Goal: Task Accomplishment & Management: Use online tool/utility

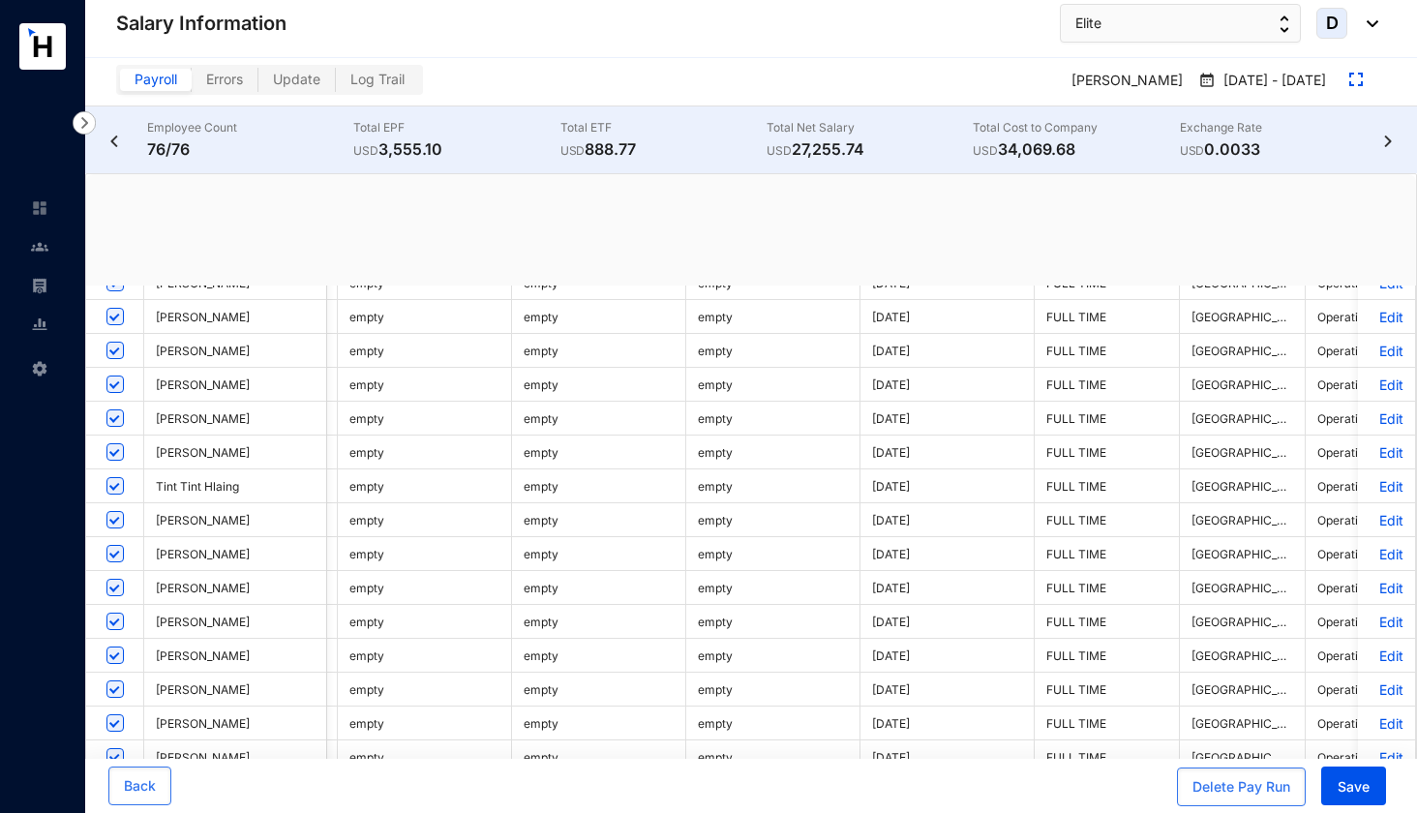
scroll to position [0, 3373]
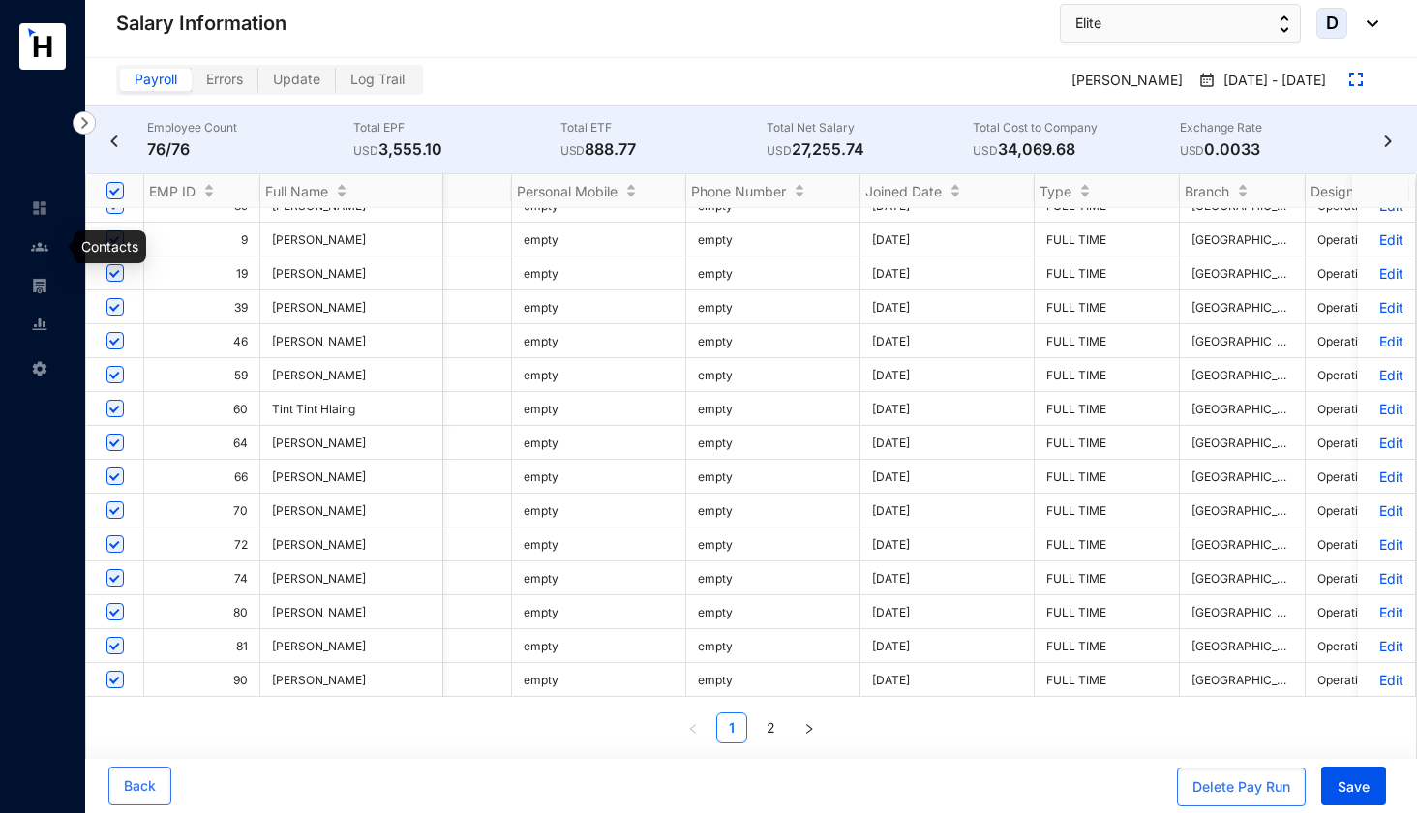
click at [43, 247] on img at bounding box center [39, 246] width 17 height 17
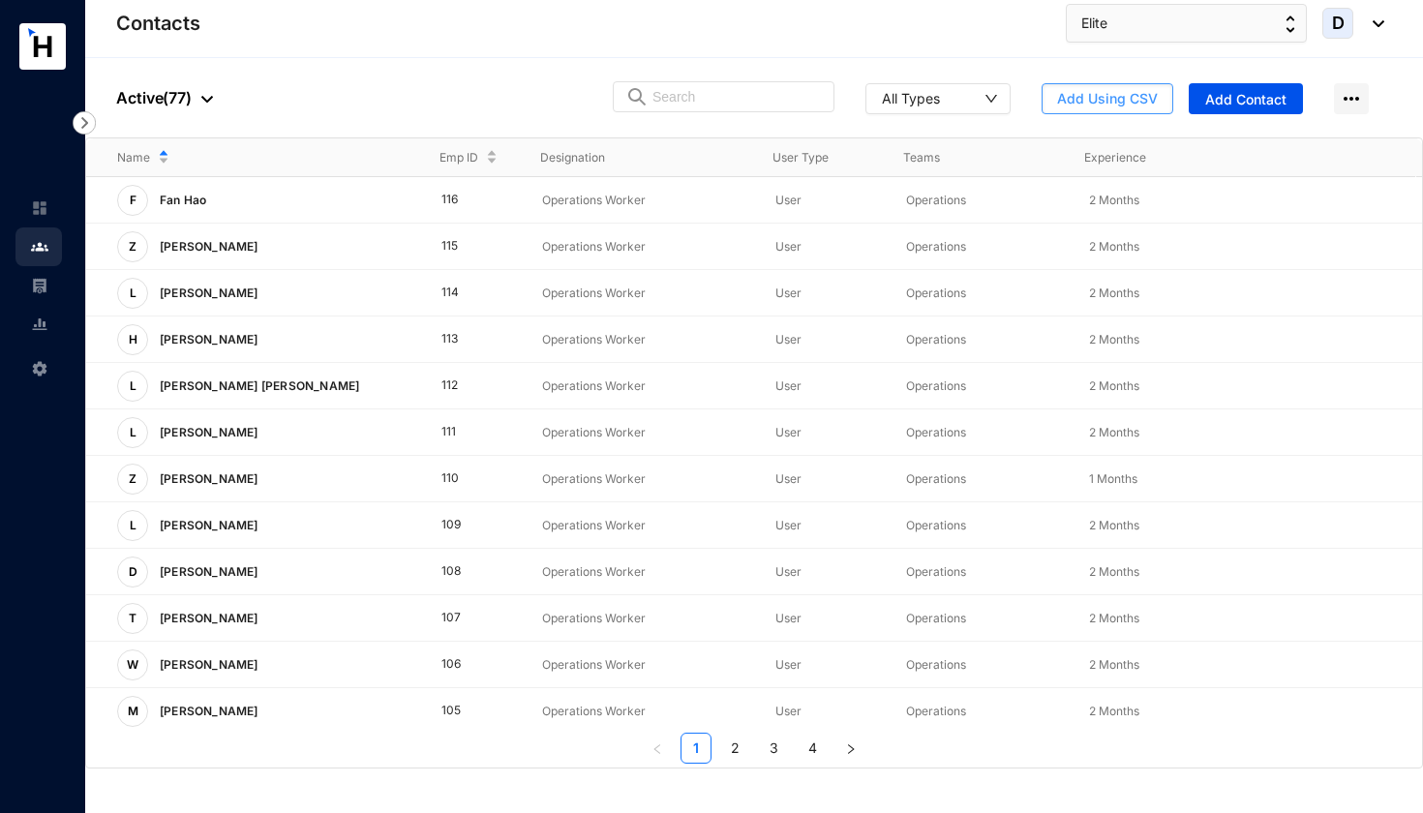
click at [1078, 94] on span "Add Using CSV" at bounding box center [1107, 98] width 101 height 19
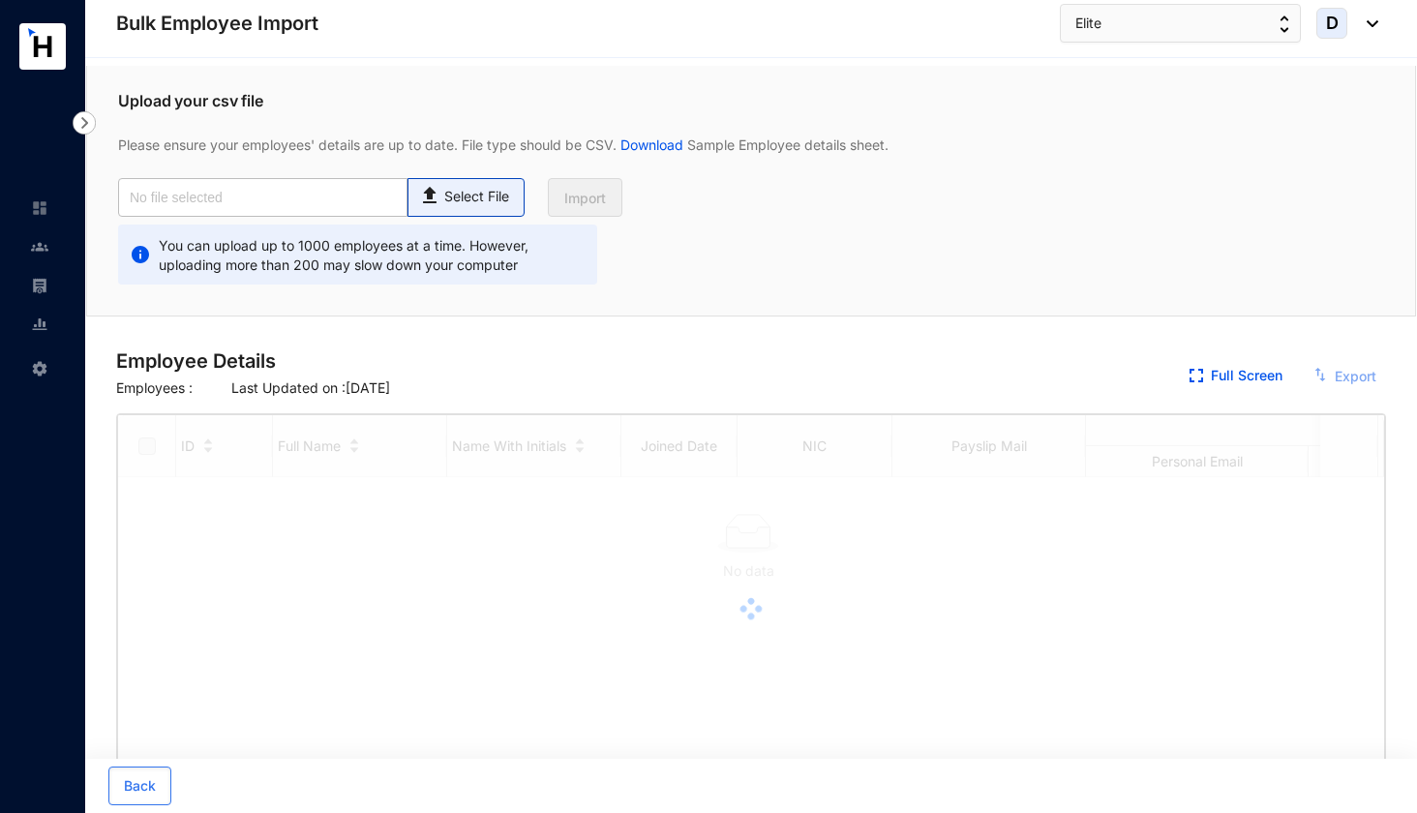
checkbox input "true"
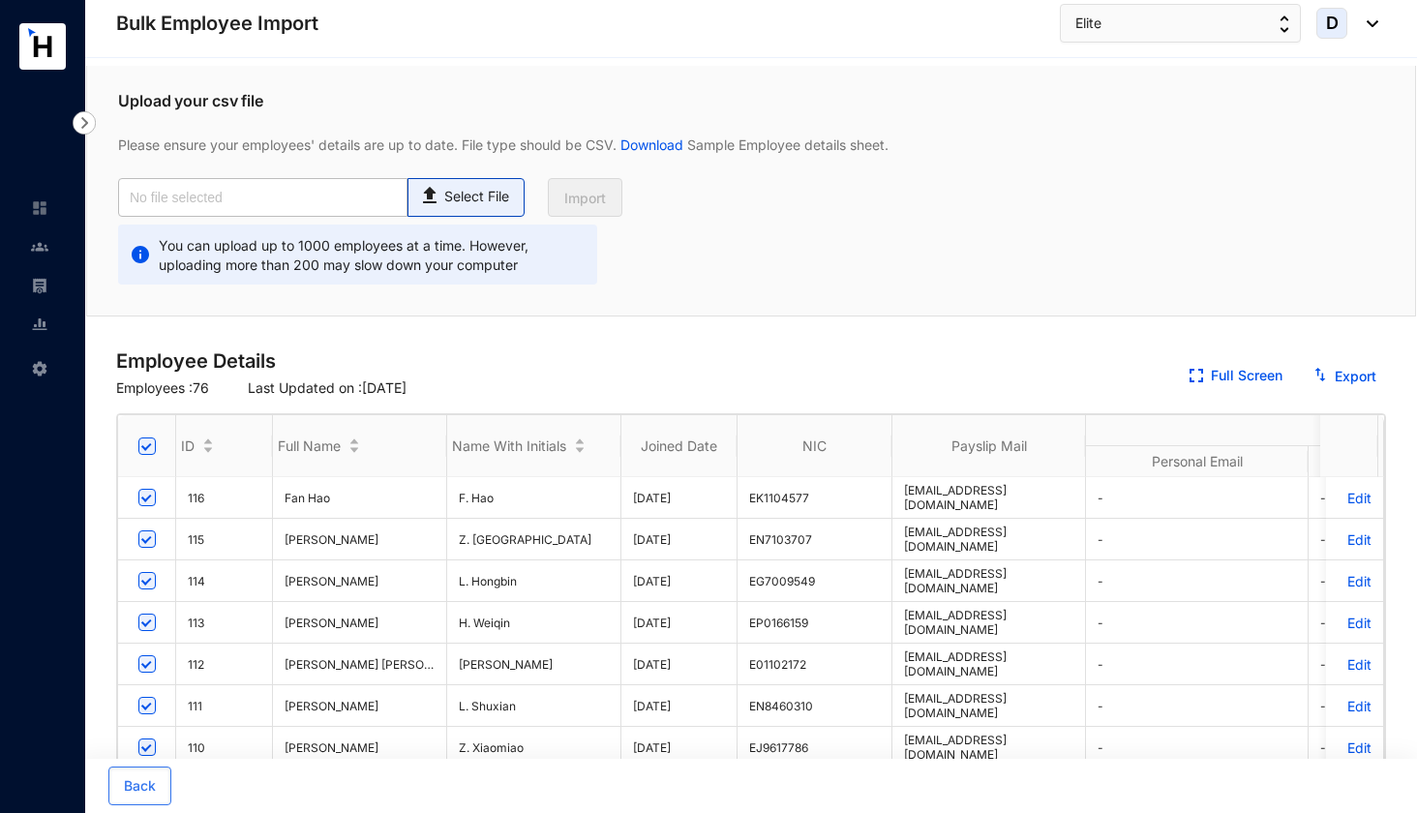
click at [486, 195] on p "Select File" at bounding box center [476, 197] width 65 height 20
click at [0, 0] on input "Select File" at bounding box center [0, 0] width 0 height 0
type input "Elite Emp Data Base_Aug.csv"
click at [575, 203] on span "Import" at bounding box center [585, 198] width 42 height 19
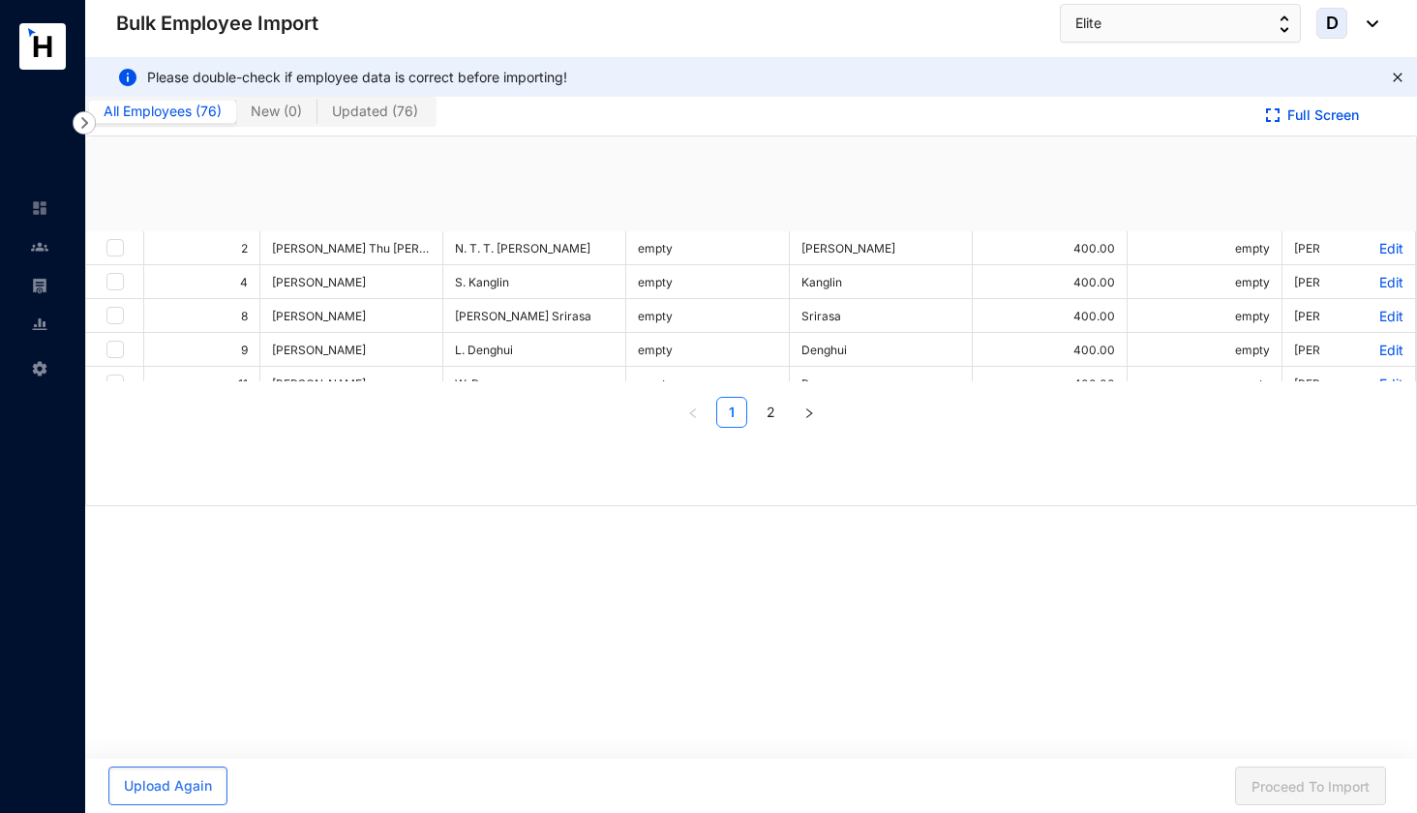
checkbox input "true"
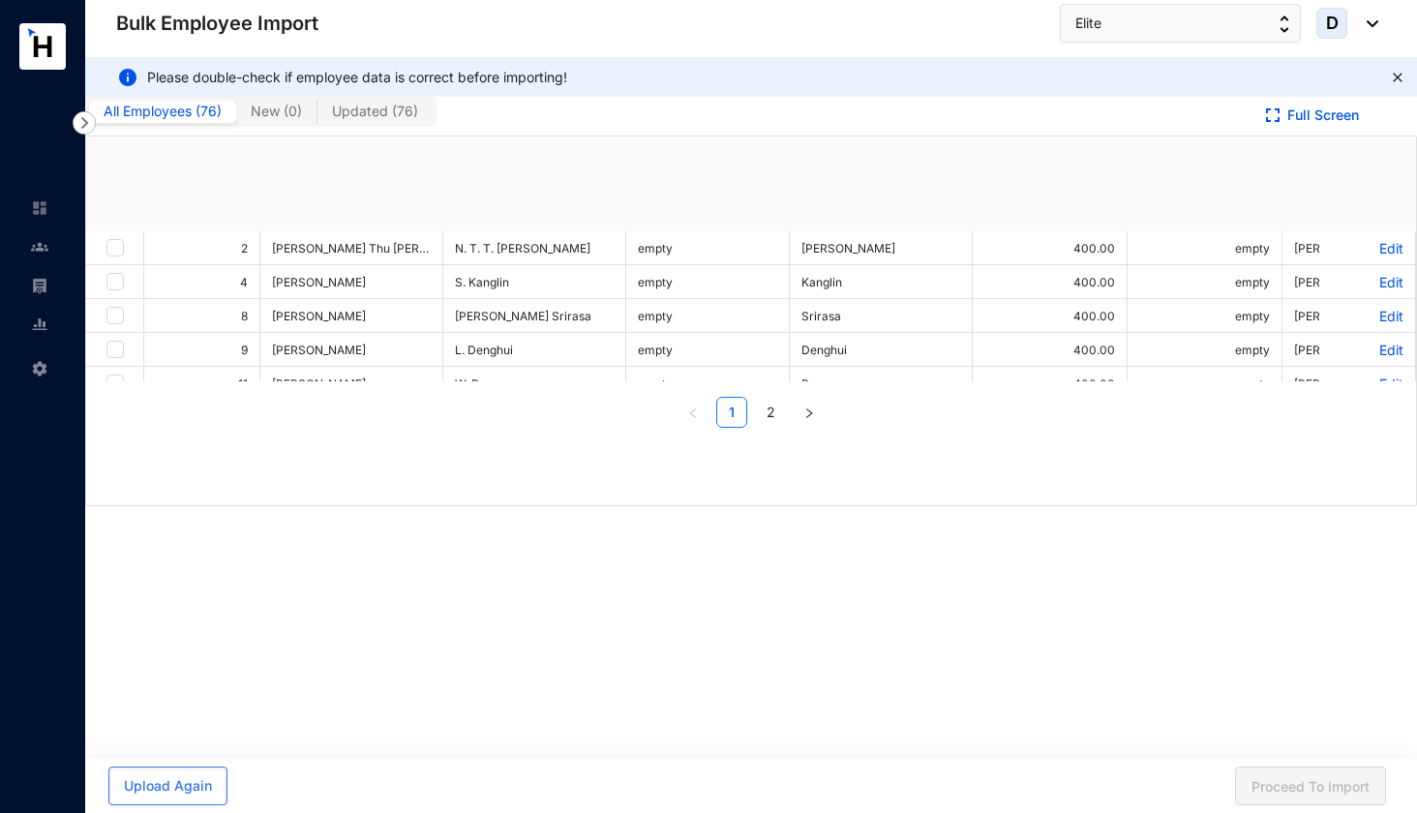
checkbox input "true"
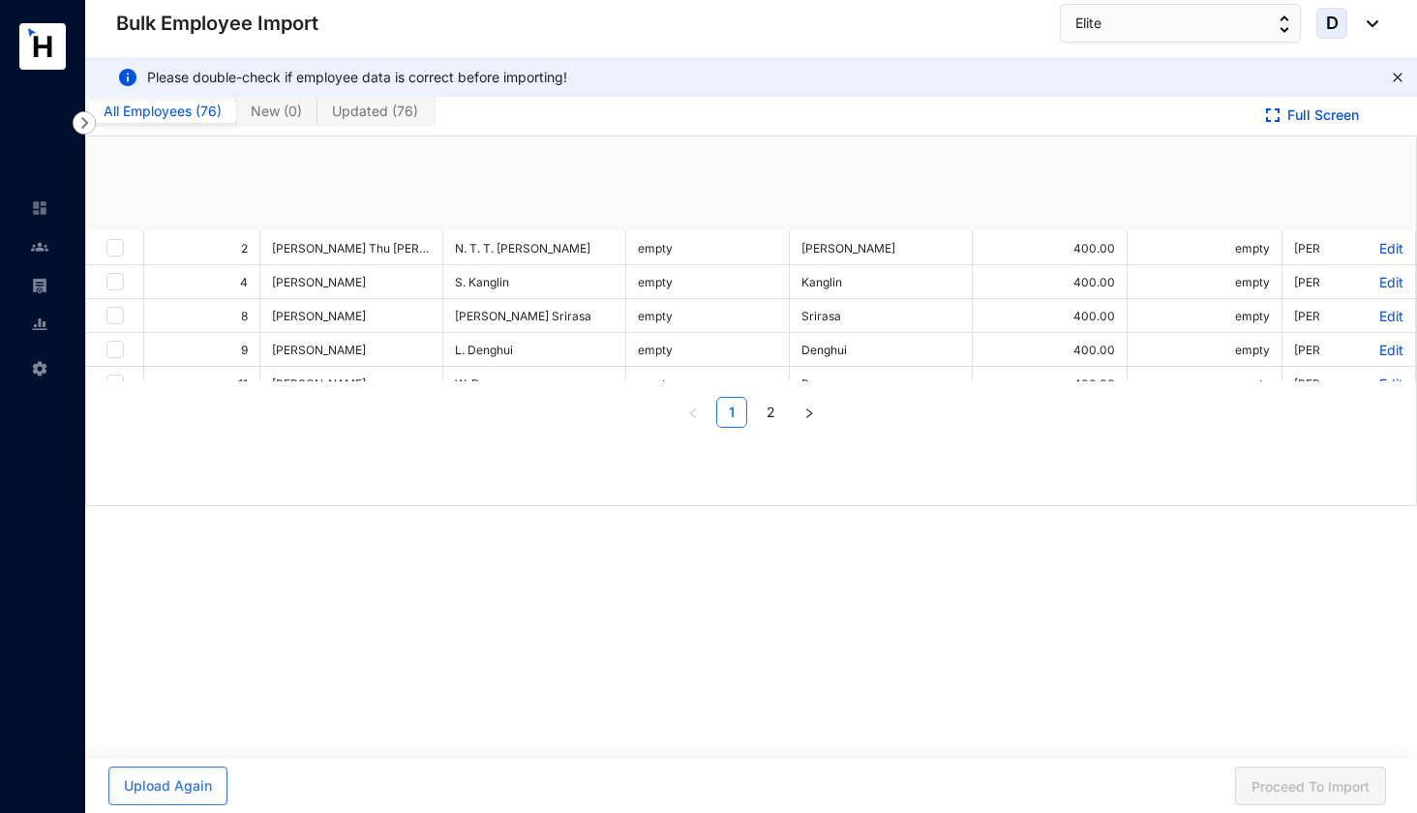
checkbox input "true"
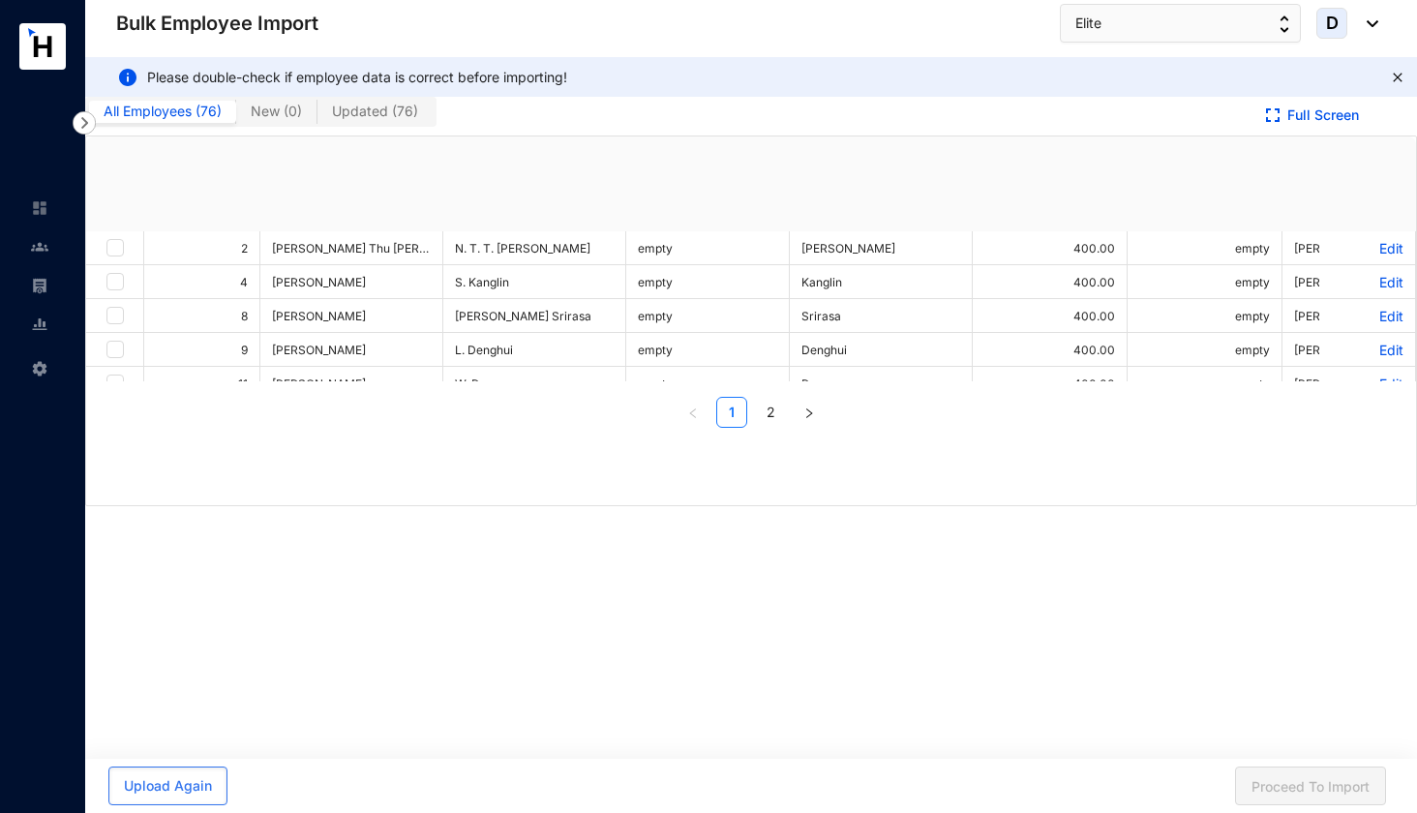
checkbox input "true"
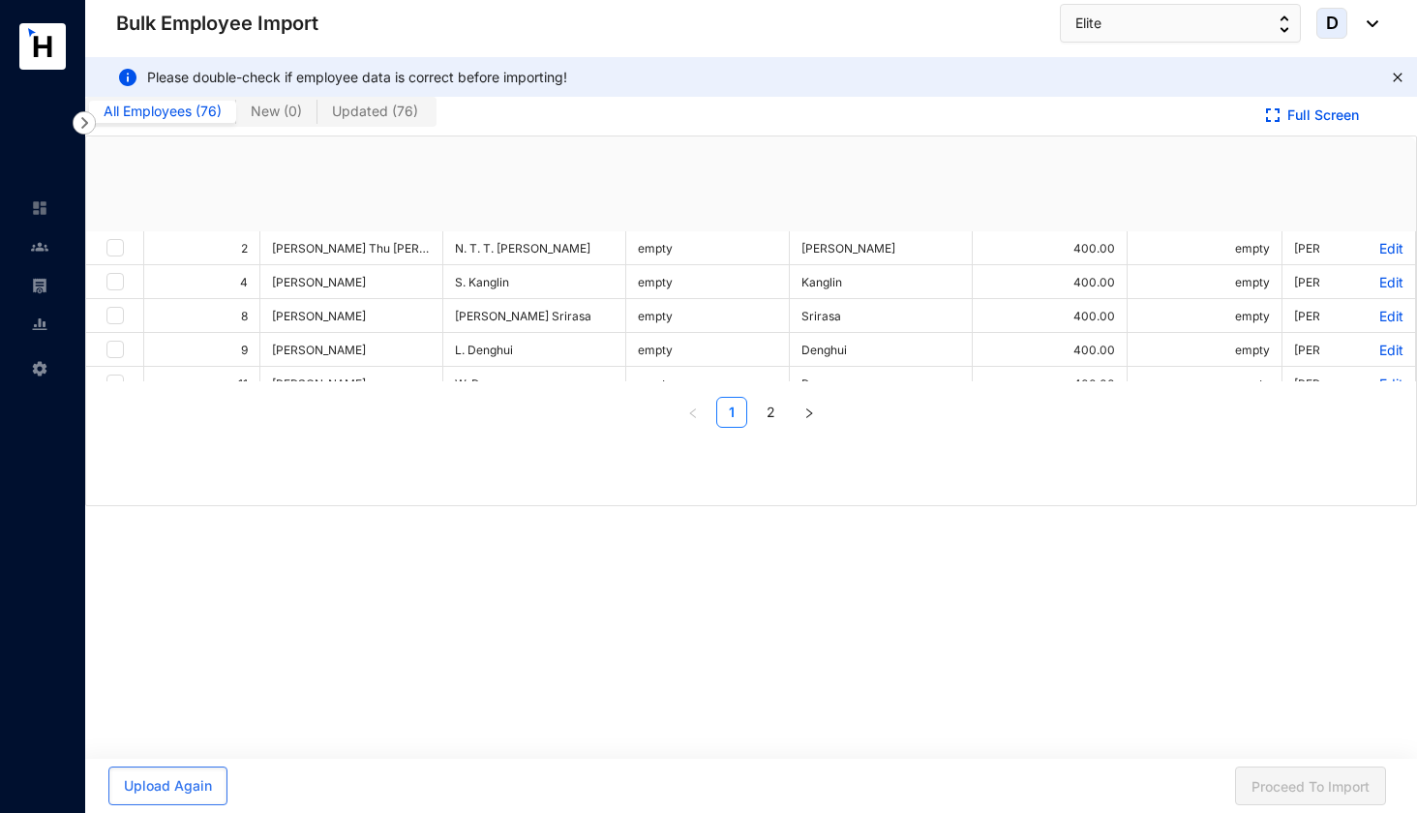
checkbox input "true"
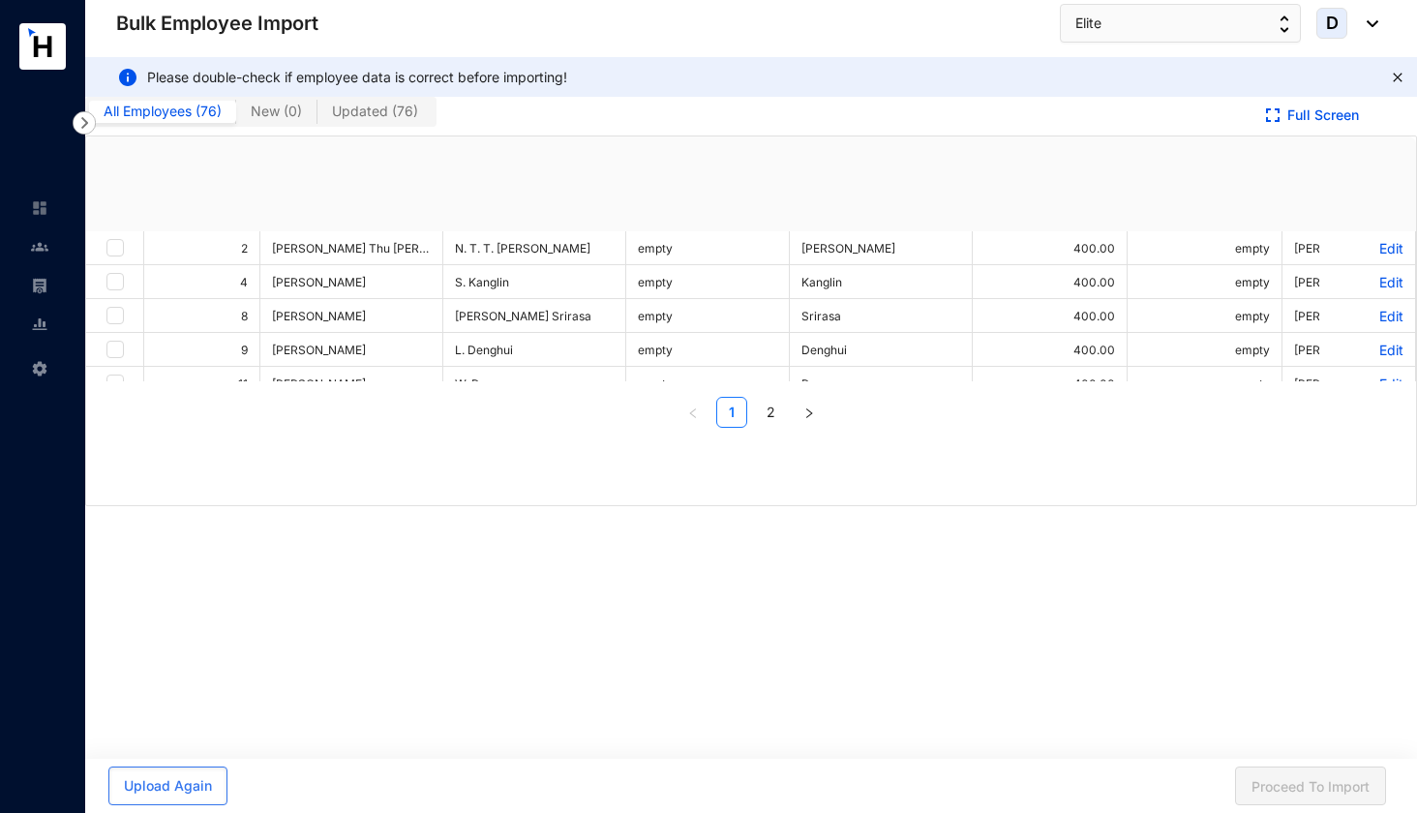
checkbox input "true"
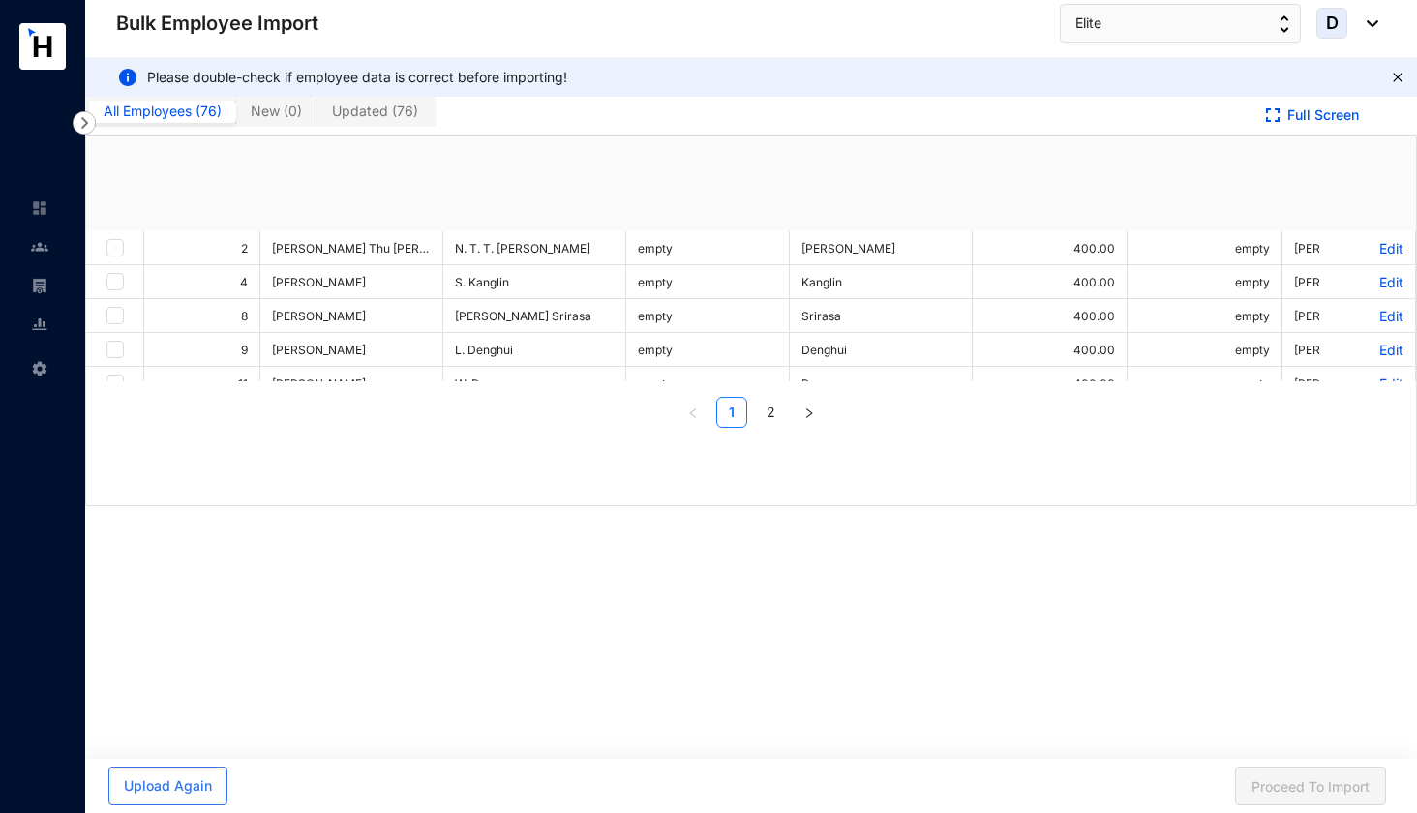
checkbox input "true"
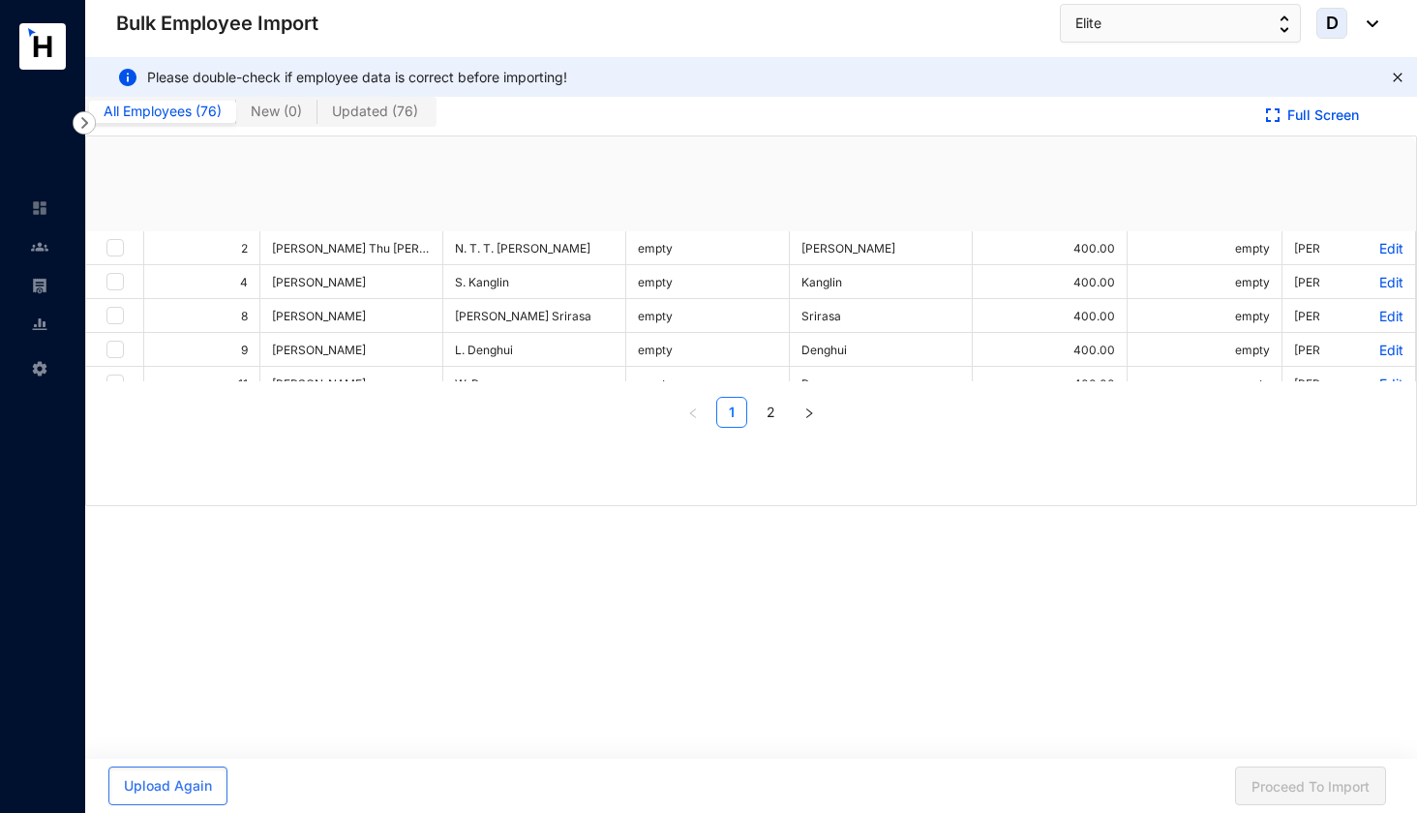
checkbox input "true"
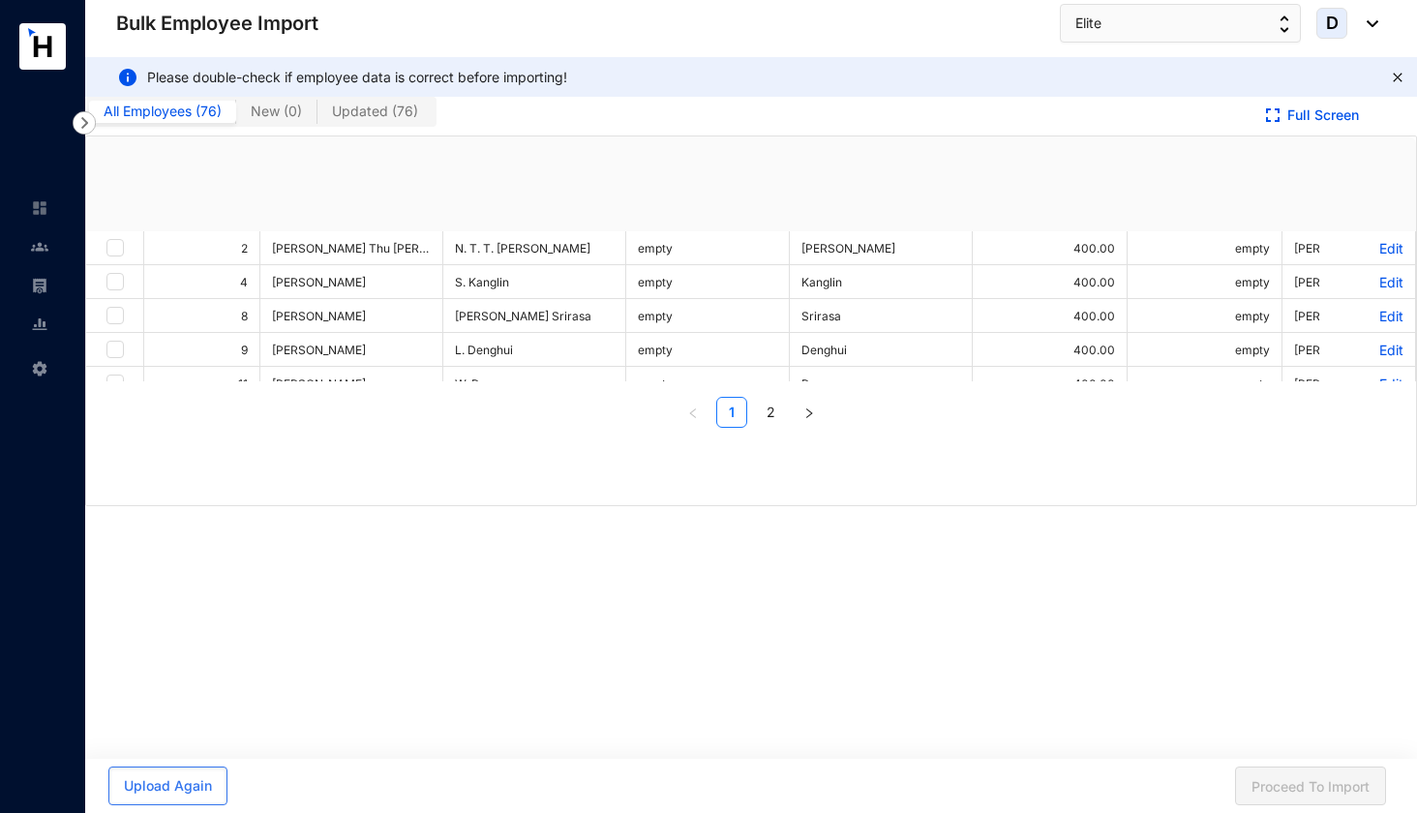
checkbox input "true"
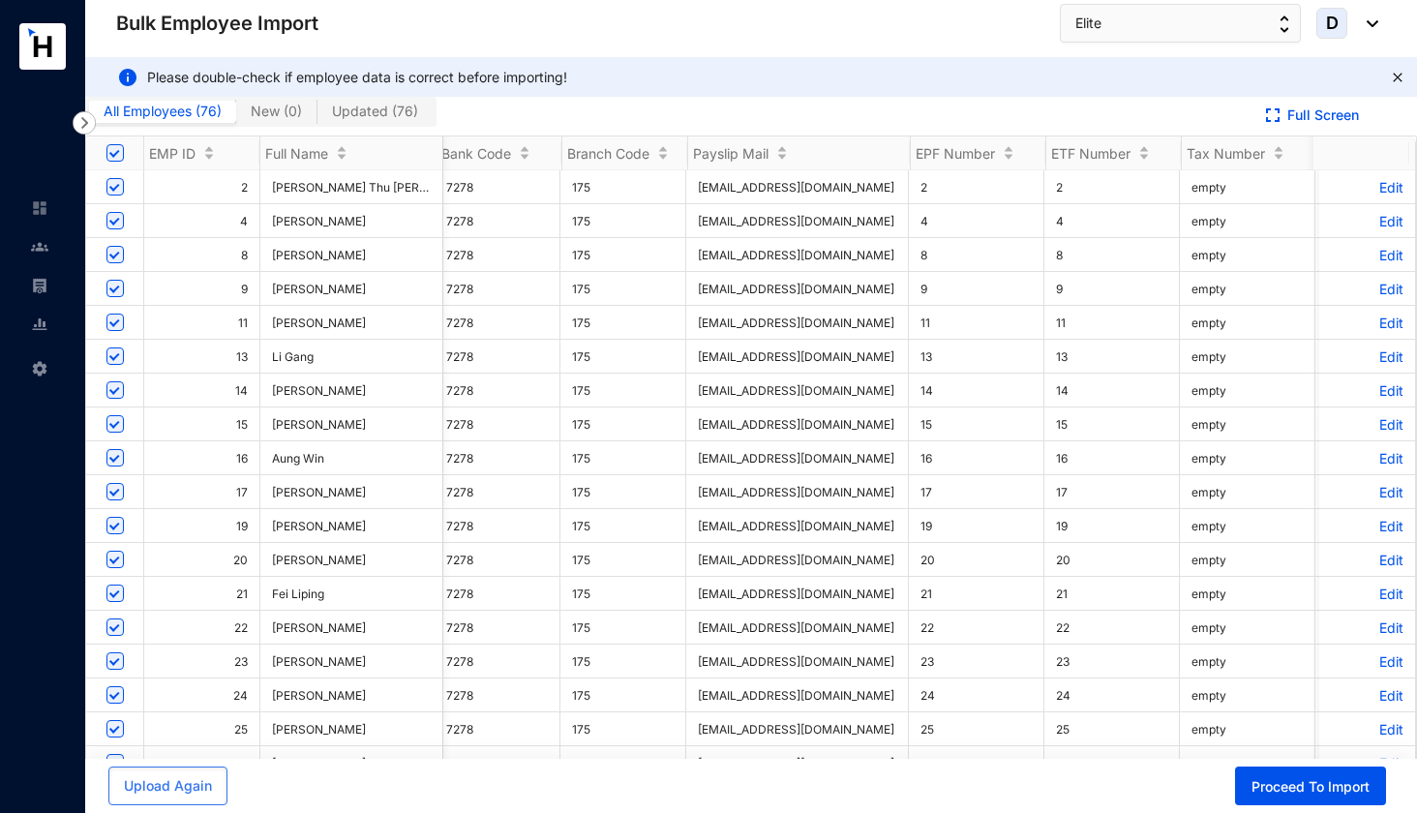
scroll to position [0, 1249]
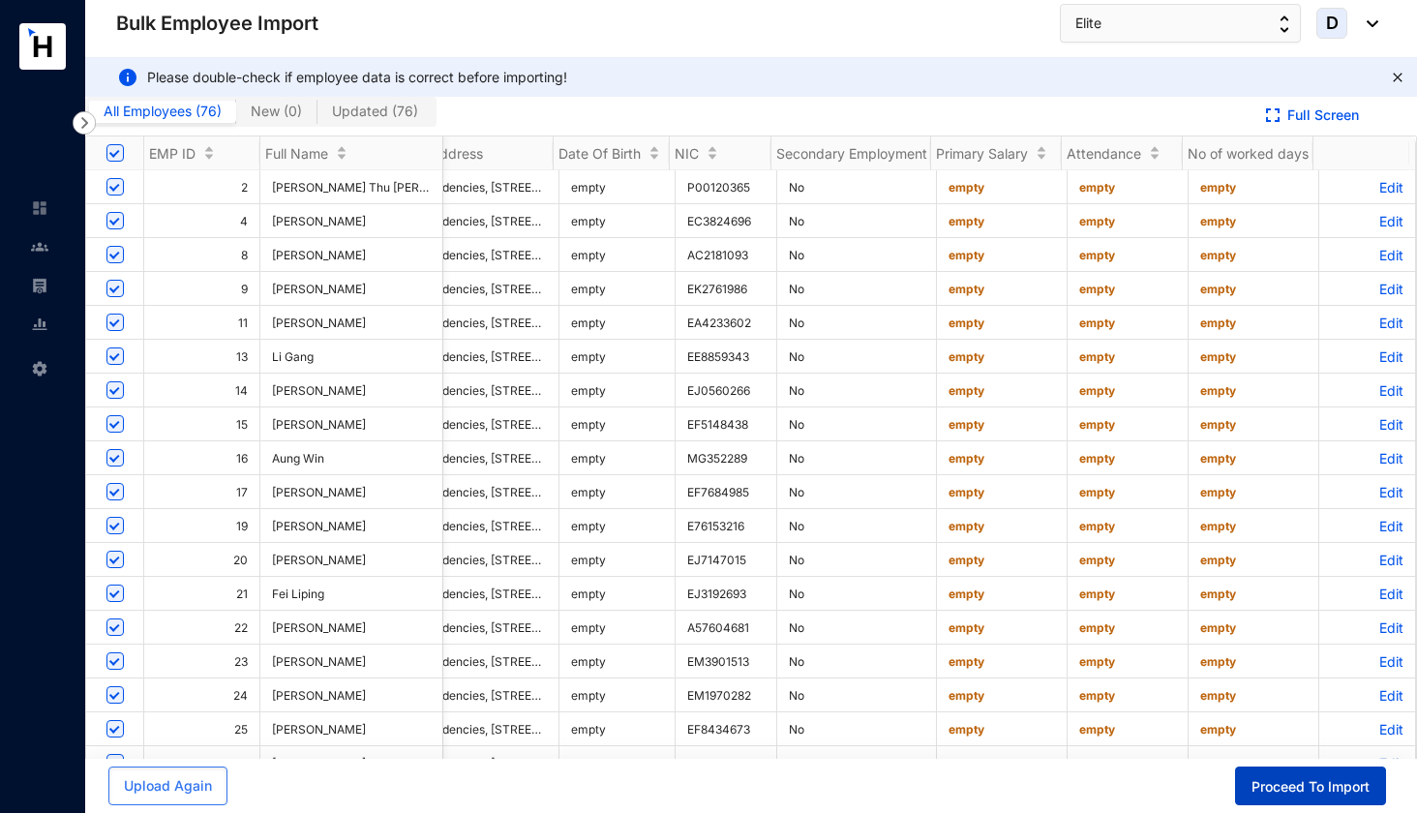
click at [1251, 780] on span "Proceed To Import" at bounding box center [1310, 786] width 118 height 19
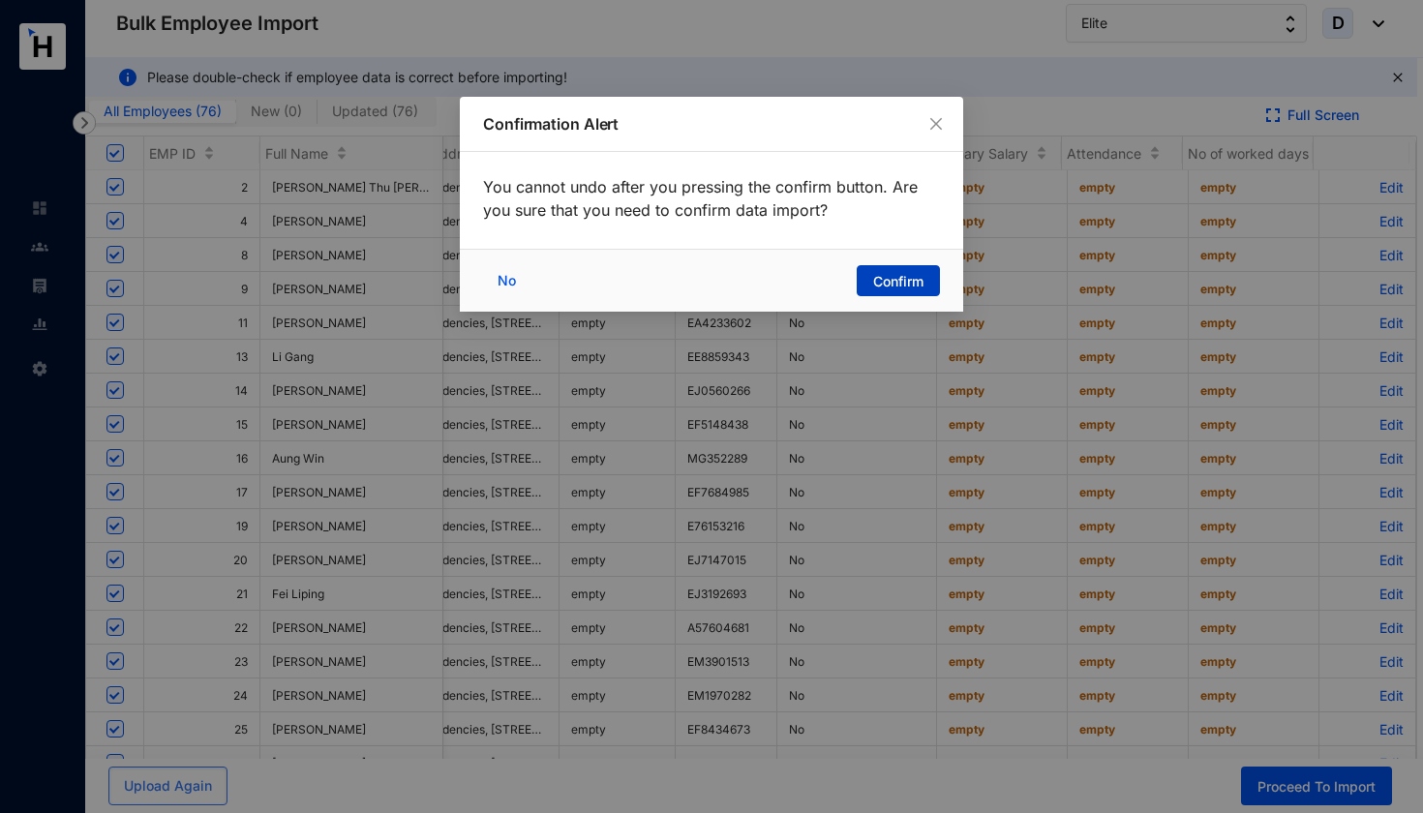
click at [919, 280] on span "Confirm" at bounding box center [898, 281] width 50 height 19
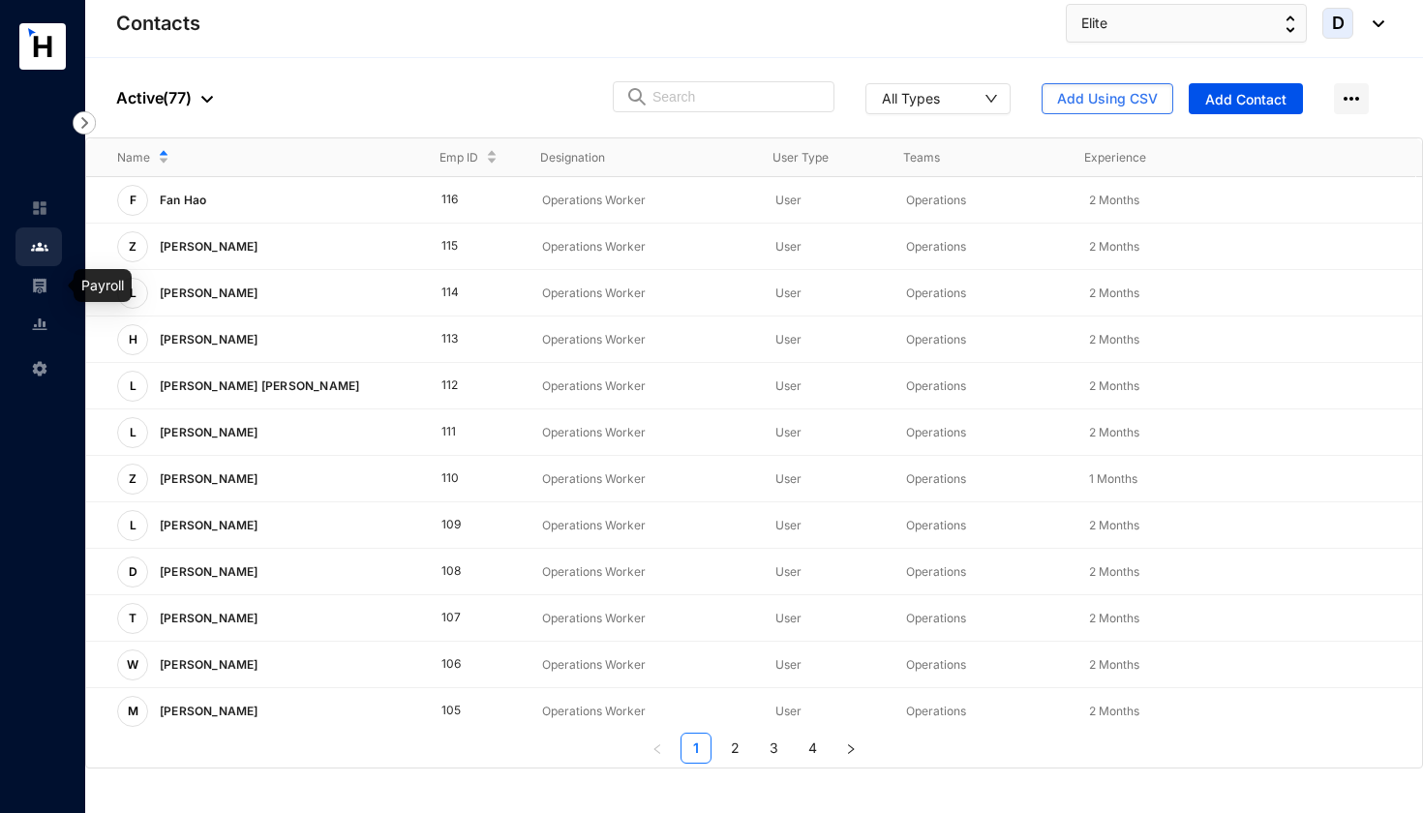
click at [44, 289] on img at bounding box center [39, 285] width 17 height 17
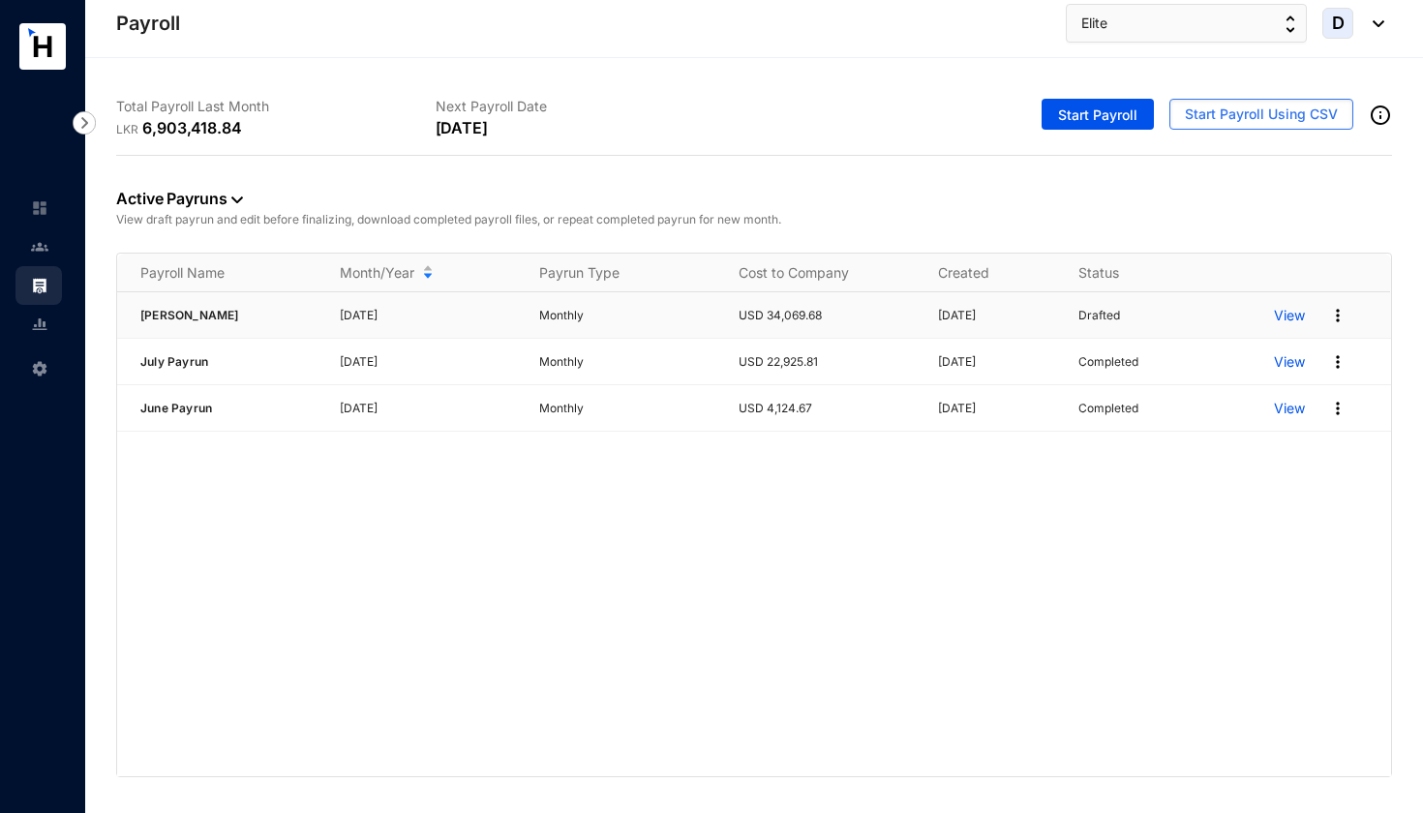
click at [1339, 318] on img at bounding box center [1337, 315] width 19 height 19
click at [1251, 346] on p "Delete" at bounding box center [1262, 355] width 136 height 33
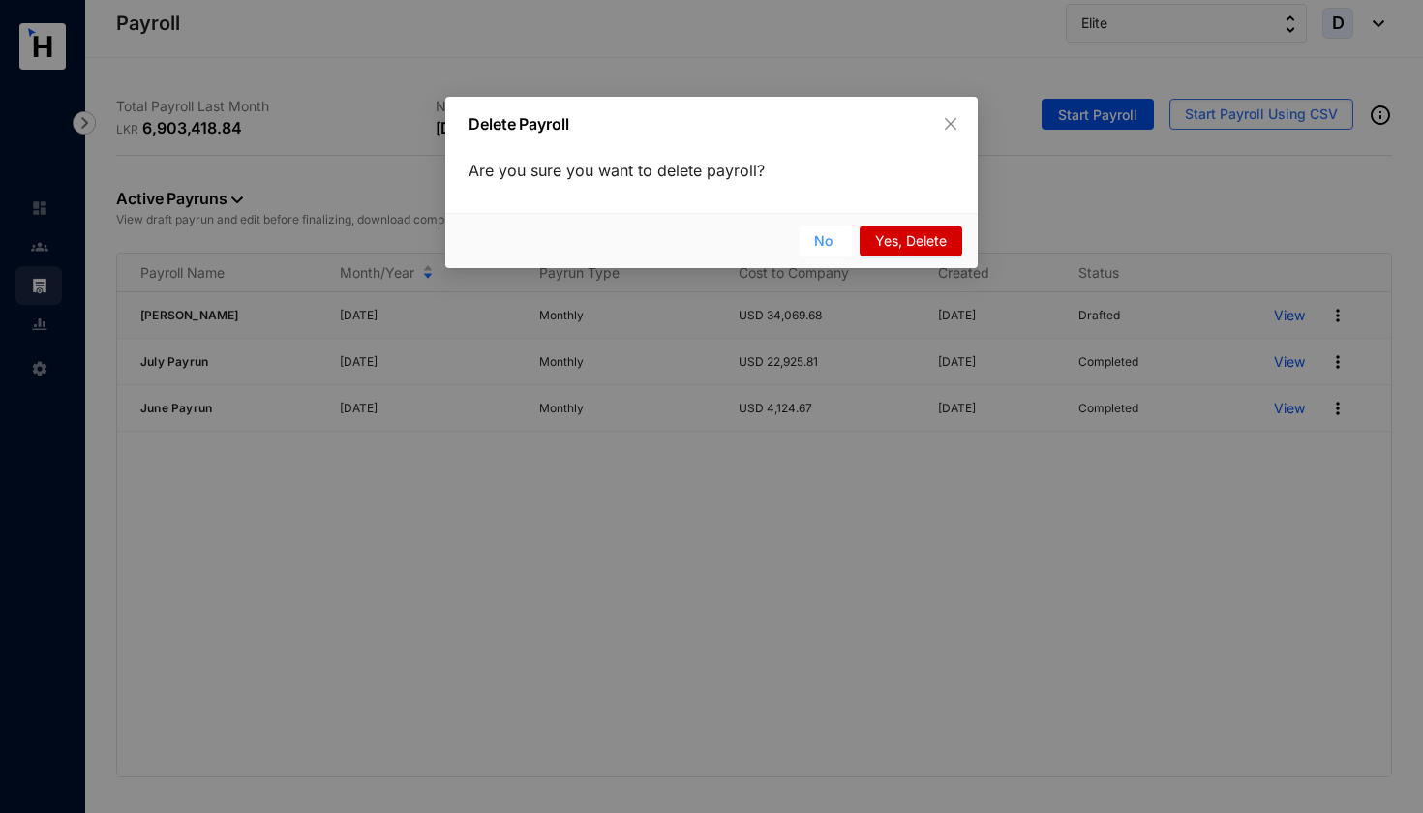
click at [823, 244] on span "No" at bounding box center [823, 240] width 18 height 21
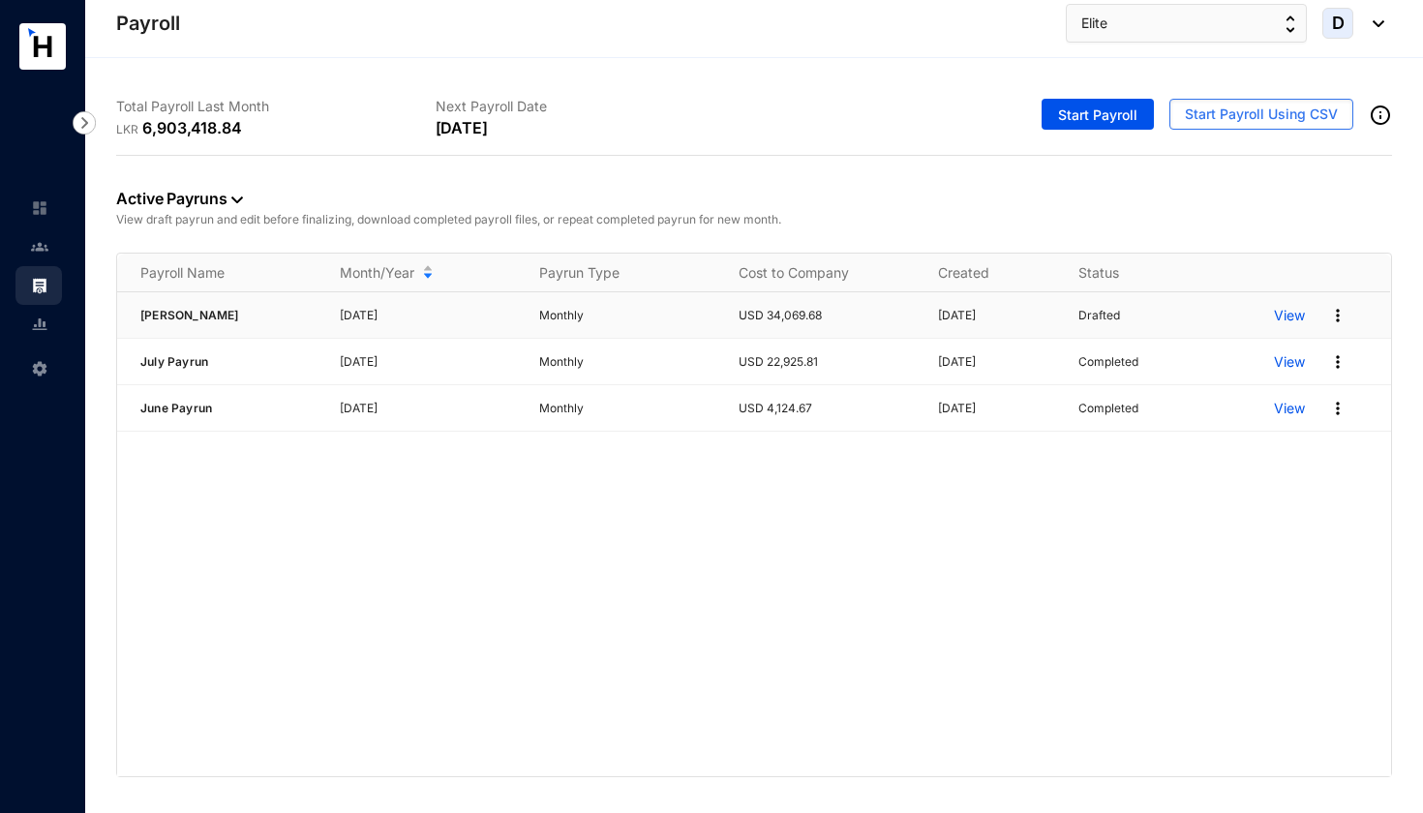
click at [1285, 316] on p "View" at bounding box center [1289, 315] width 31 height 19
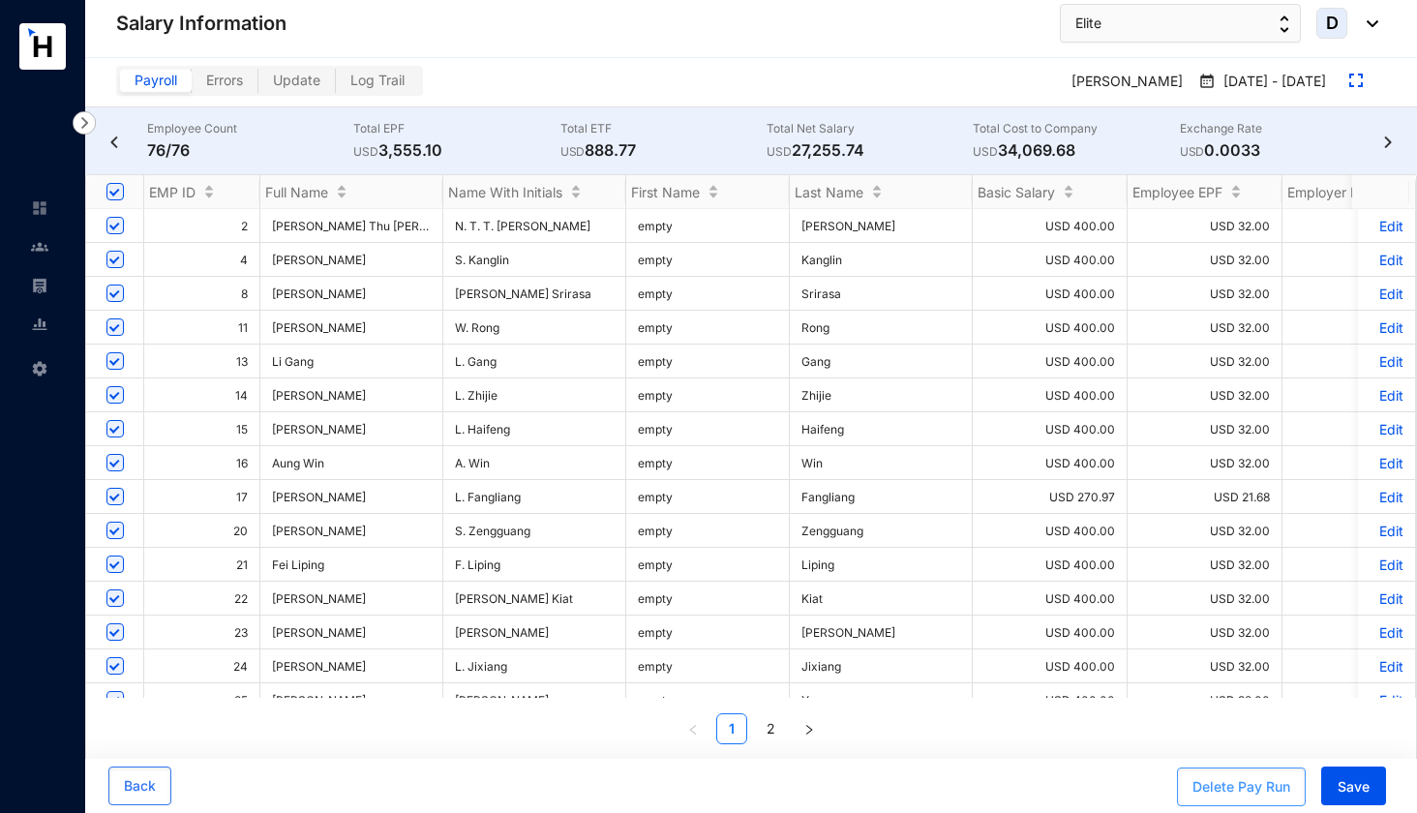
click at [1251, 786] on div "Delete Pay Run" at bounding box center [1241, 786] width 98 height 19
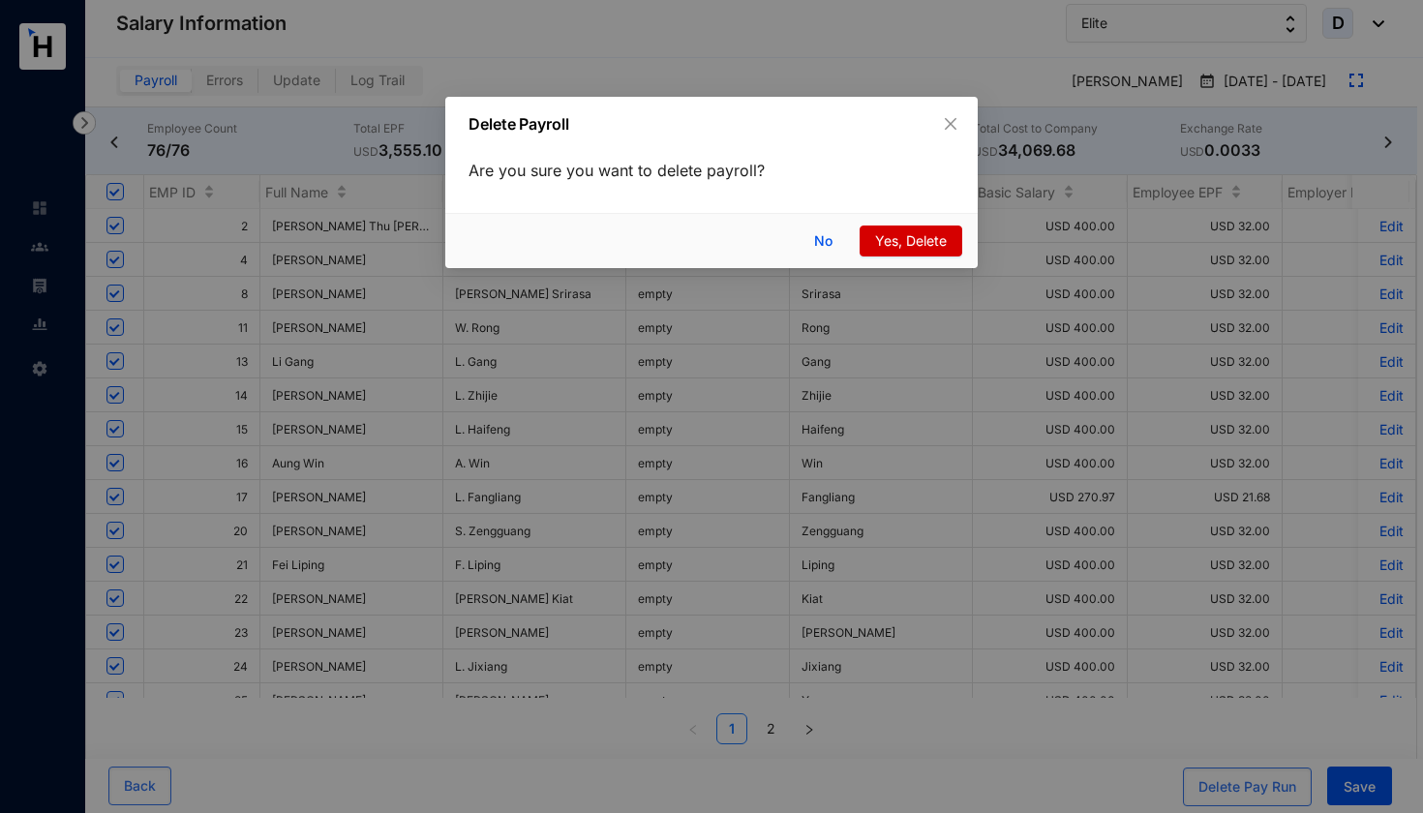
click at [911, 246] on span "Yes, Delete" at bounding box center [911, 240] width 72 height 21
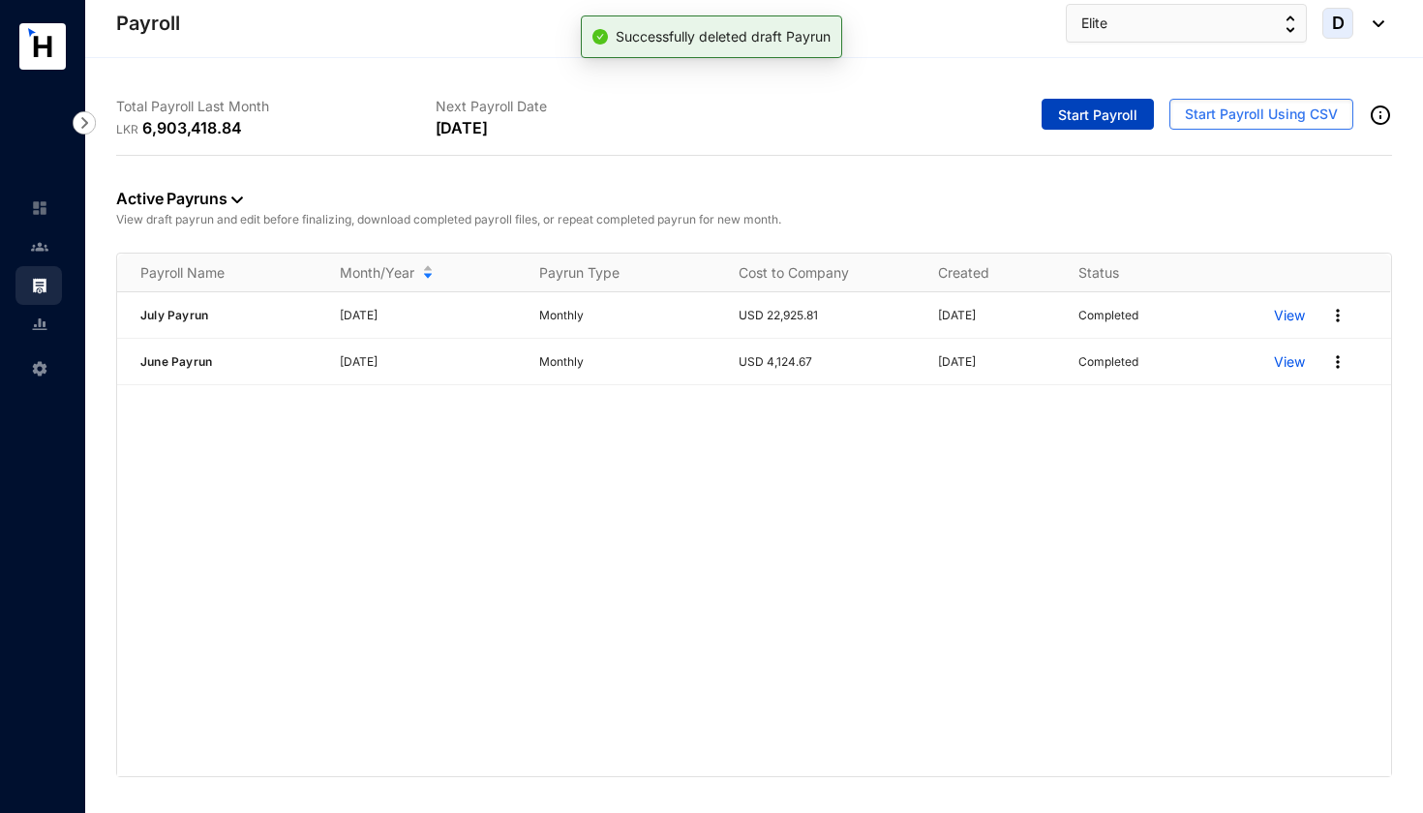
click at [1086, 112] on span "Start Payroll" at bounding box center [1097, 115] width 79 height 19
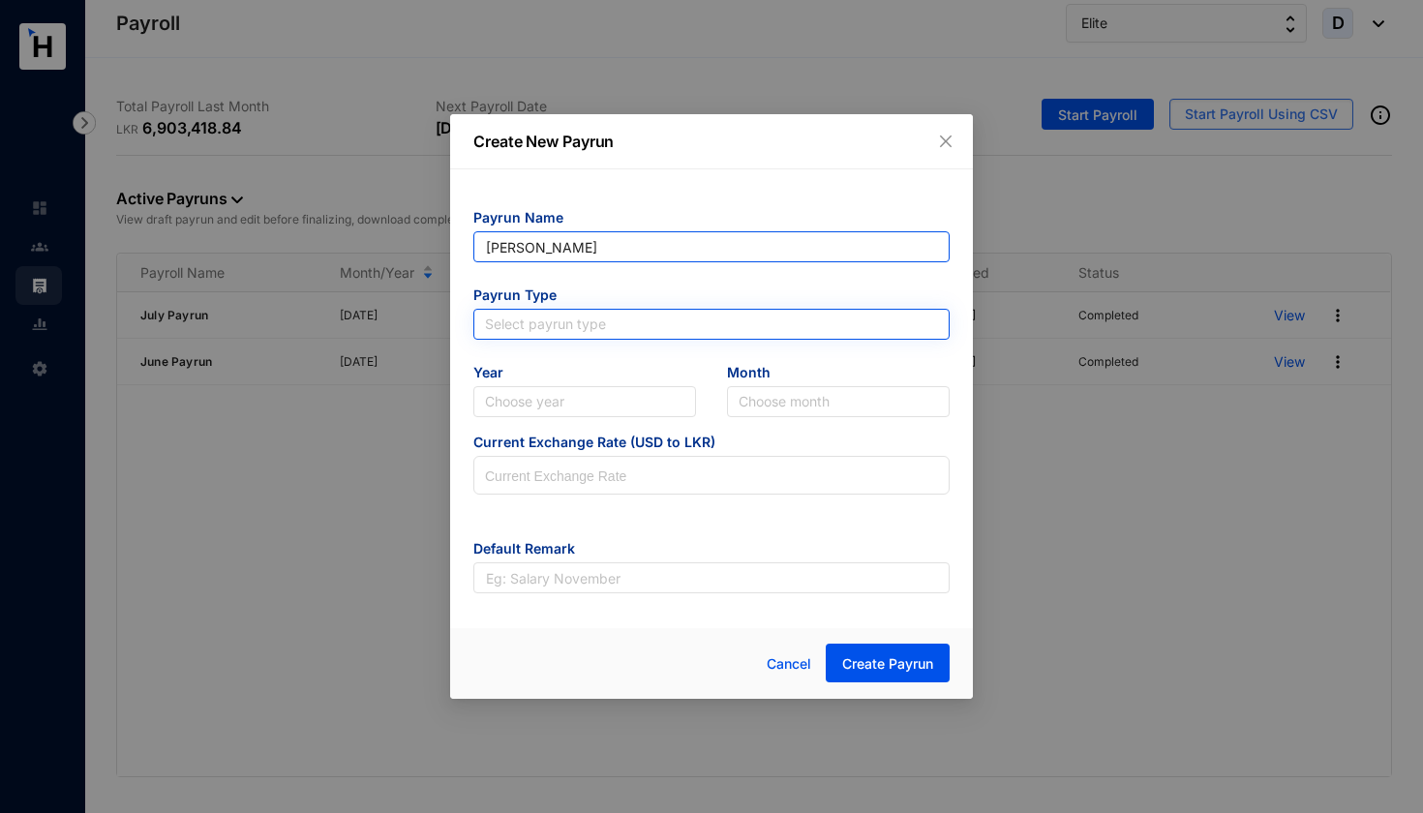
type input "[PERSON_NAME]"
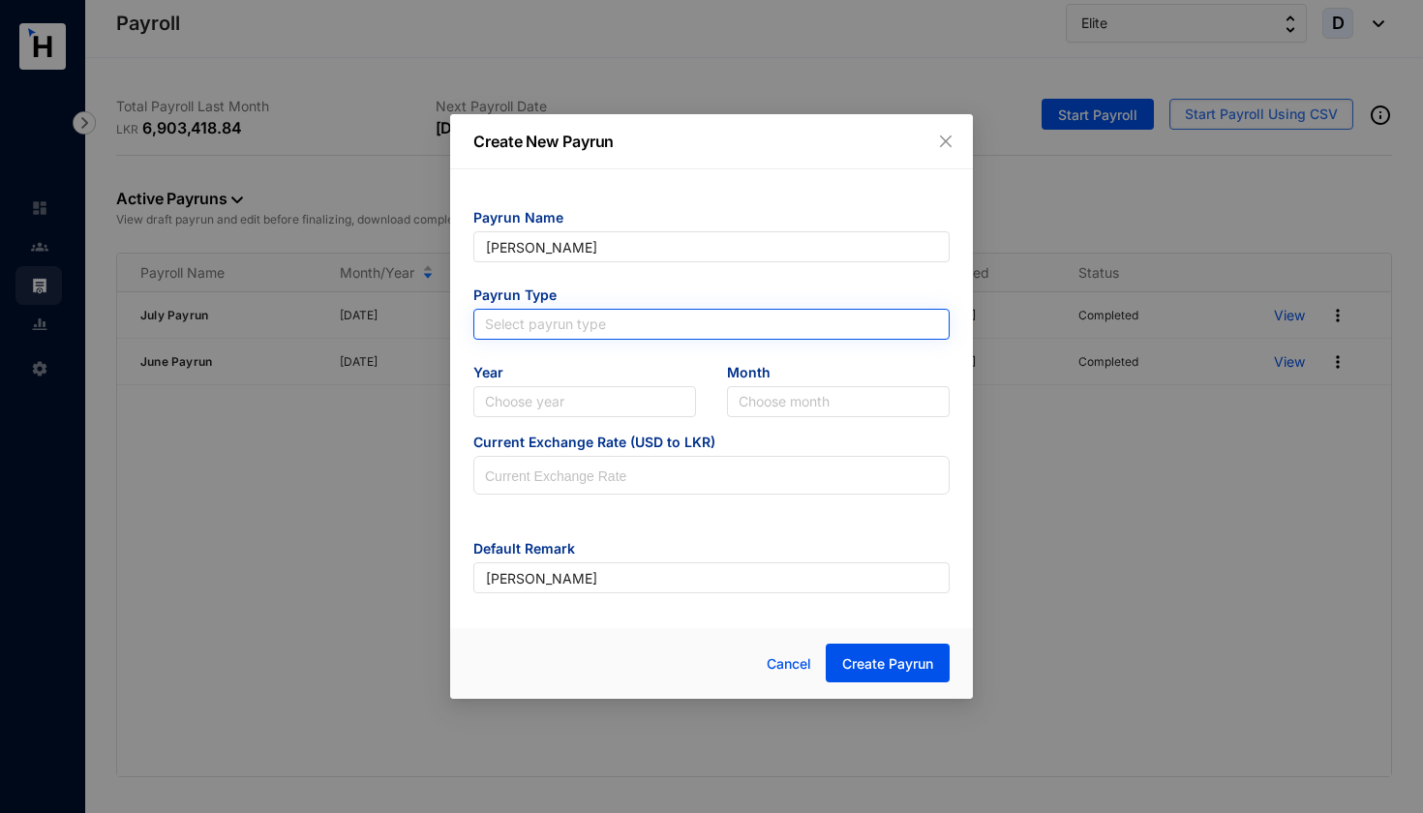
click at [610, 317] on input "search" at bounding box center [711, 324] width 453 height 29
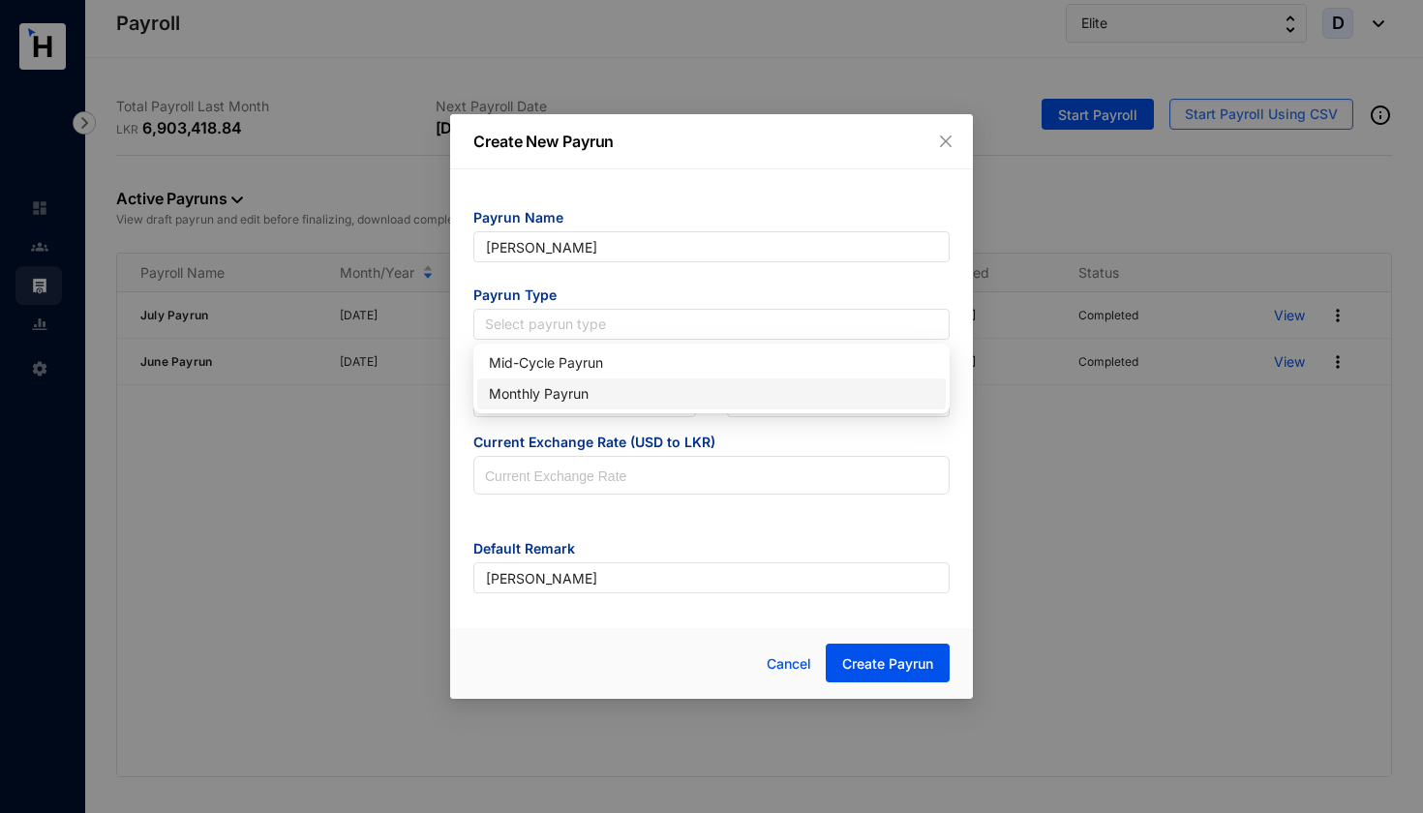
click at [580, 396] on div "Monthly Payrun" at bounding box center [711, 393] width 445 height 21
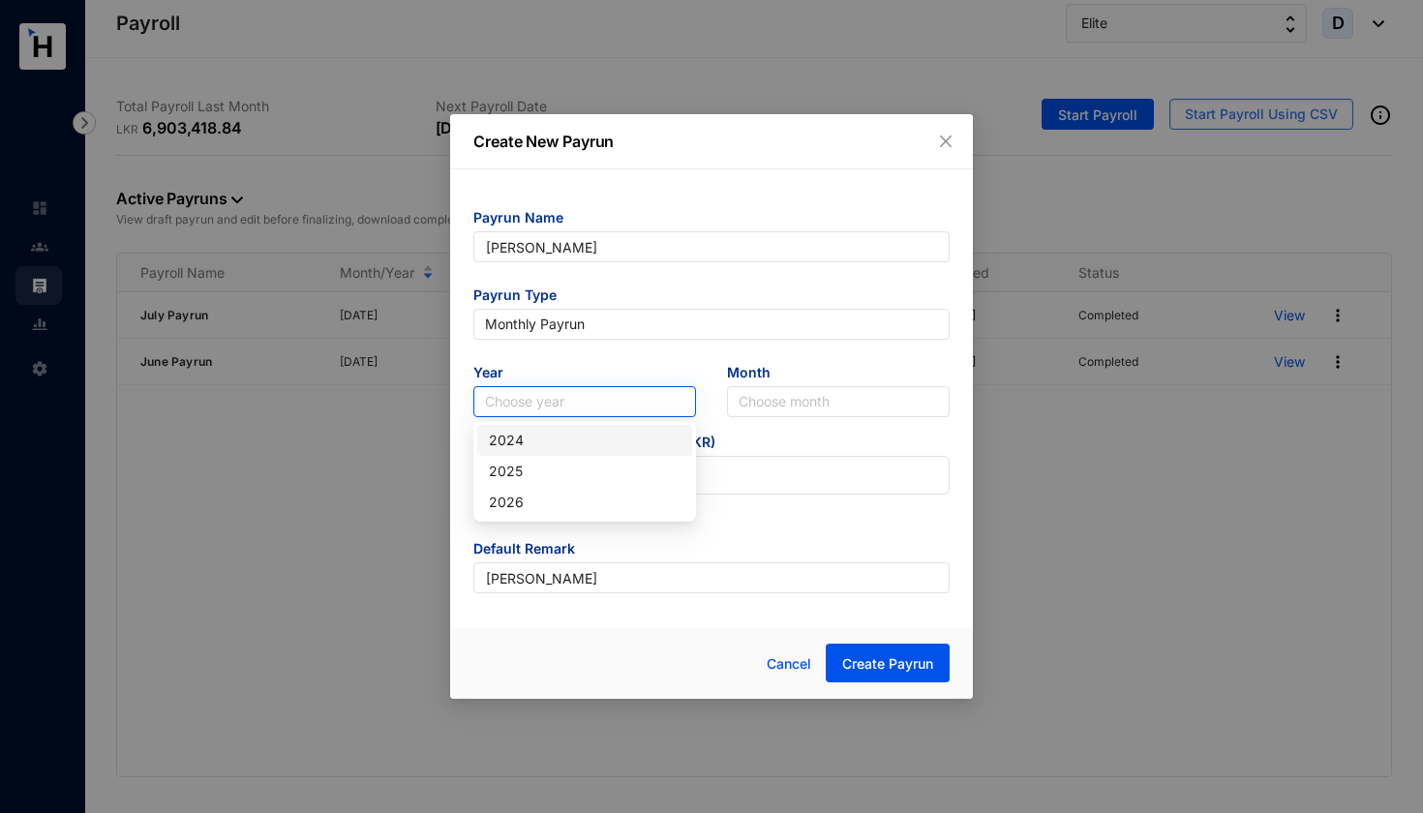
click at [580, 396] on input "search" at bounding box center [584, 401] width 199 height 29
click at [557, 468] on div "2025" at bounding box center [585, 471] width 192 height 21
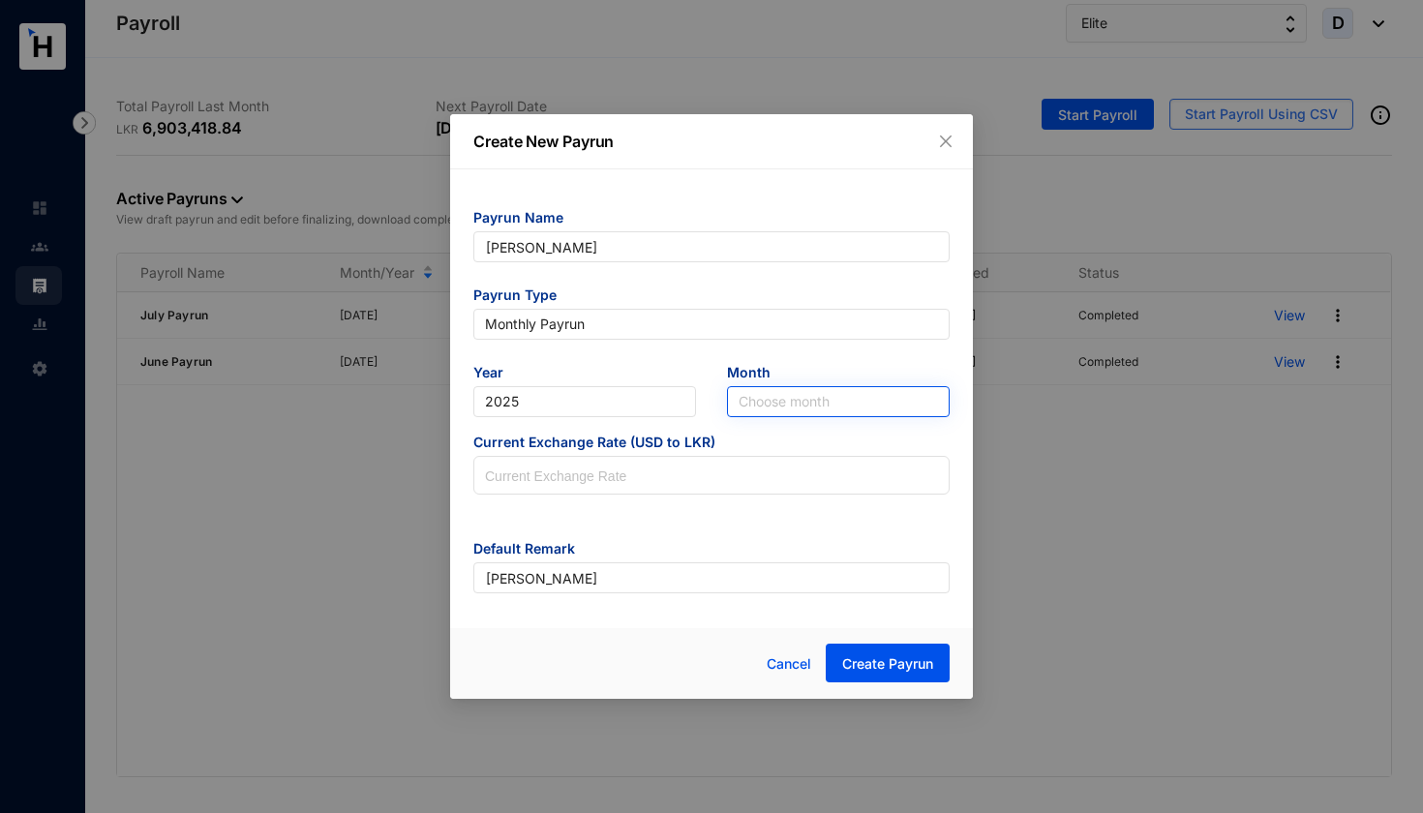
click at [754, 400] on input "search" at bounding box center [838, 401] width 199 height 29
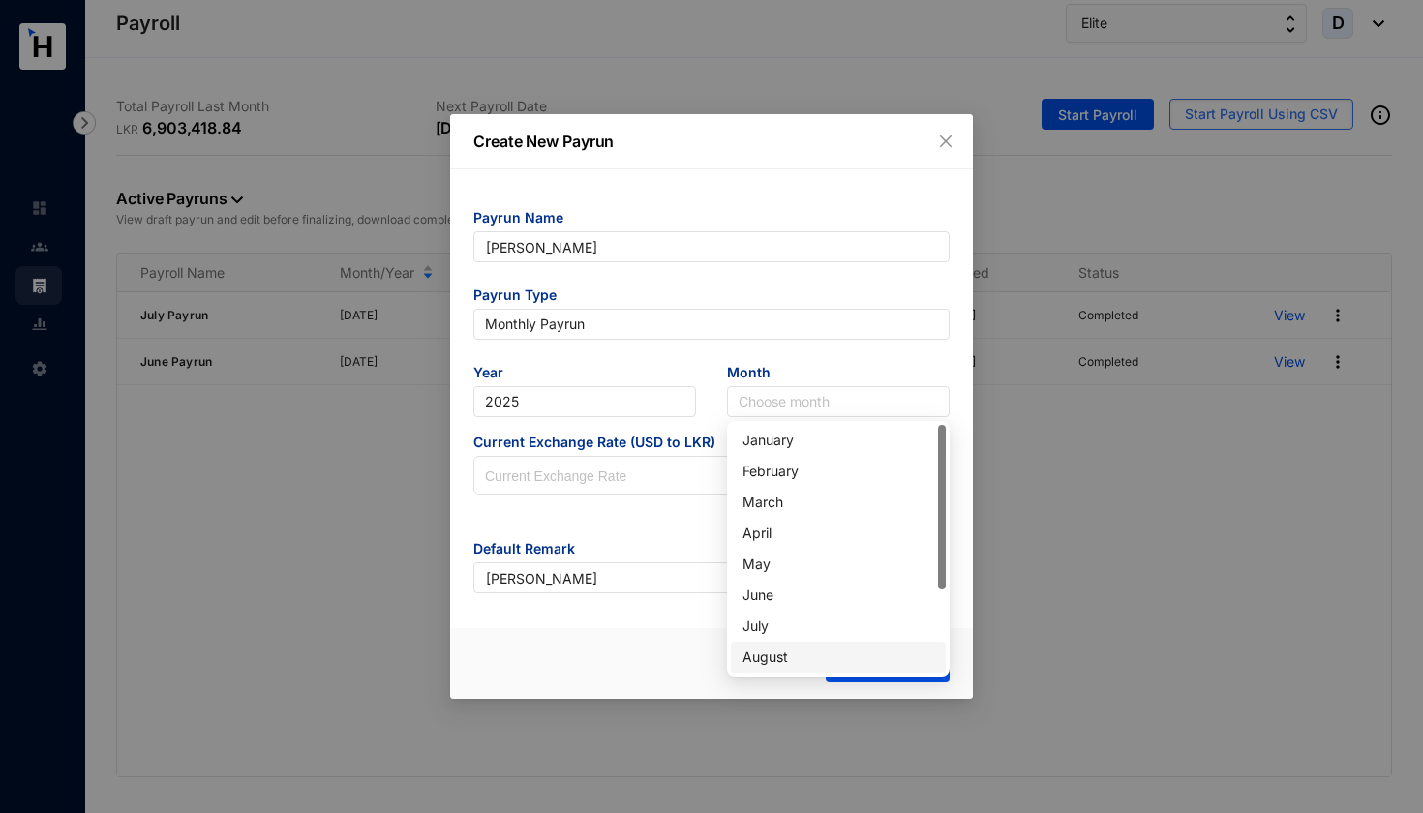
click at [769, 658] on div "August" at bounding box center [838, 657] width 192 height 21
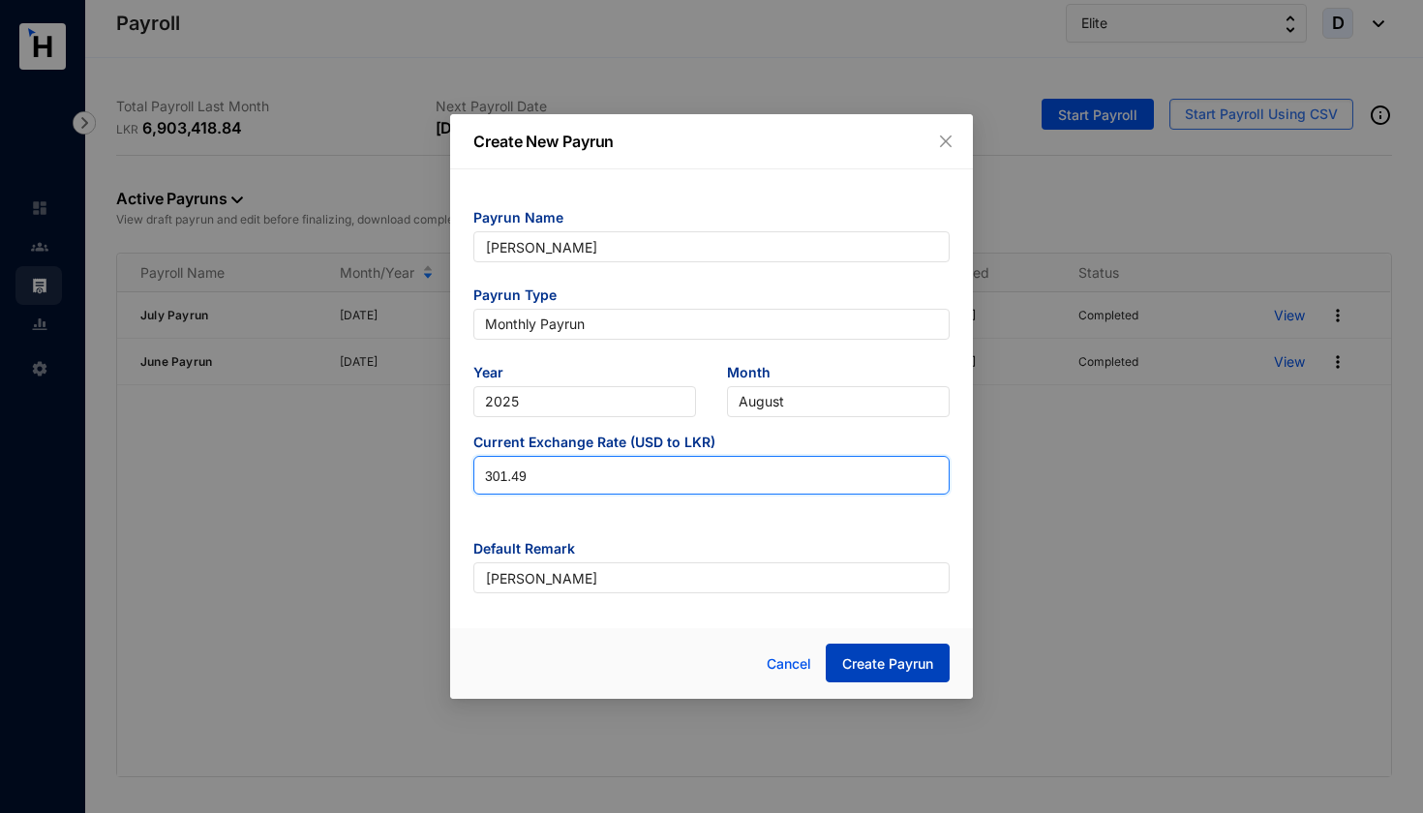
type input "301.49"
click at [887, 664] on span "Create Payrun" at bounding box center [887, 663] width 91 height 19
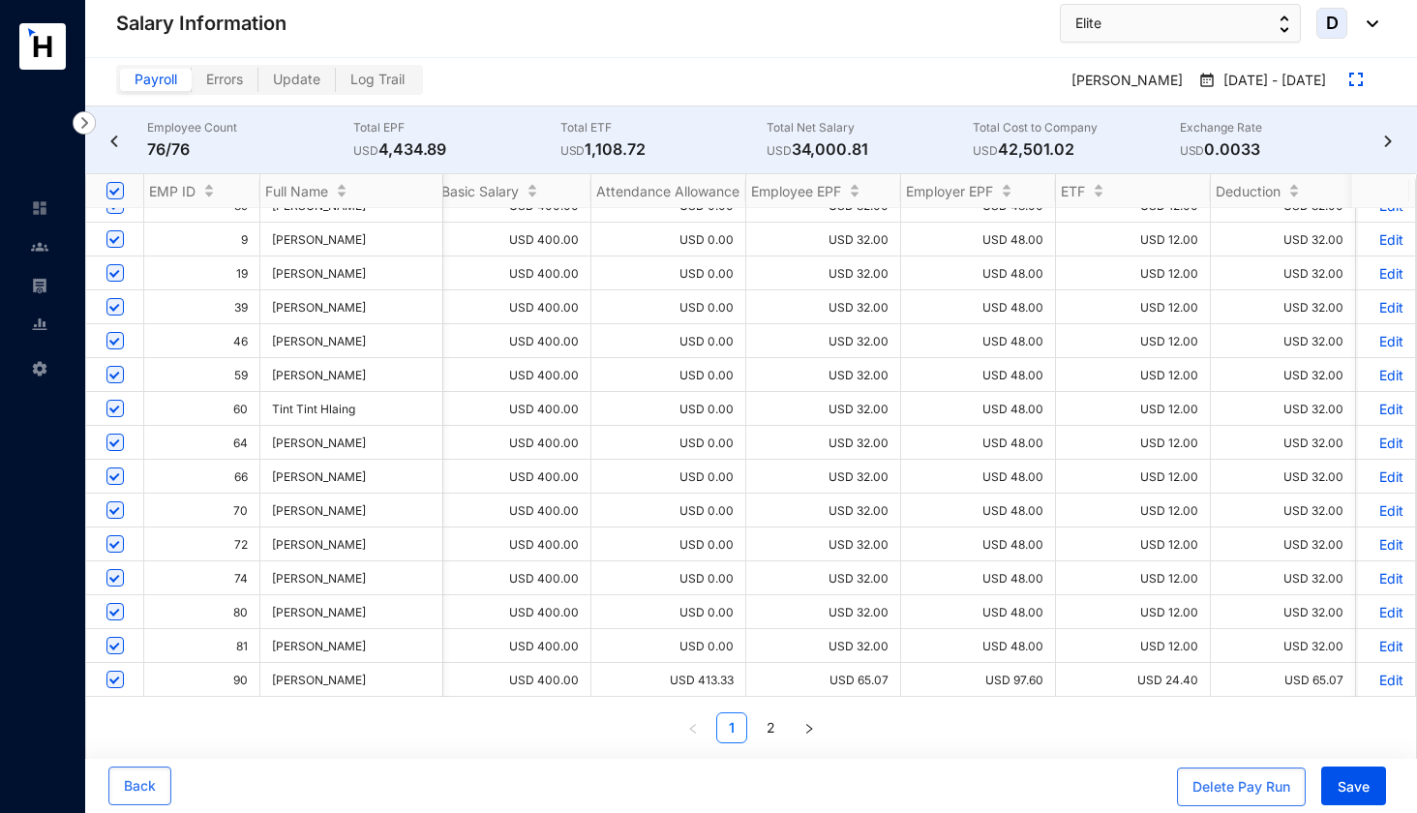
scroll to position [0, 650]
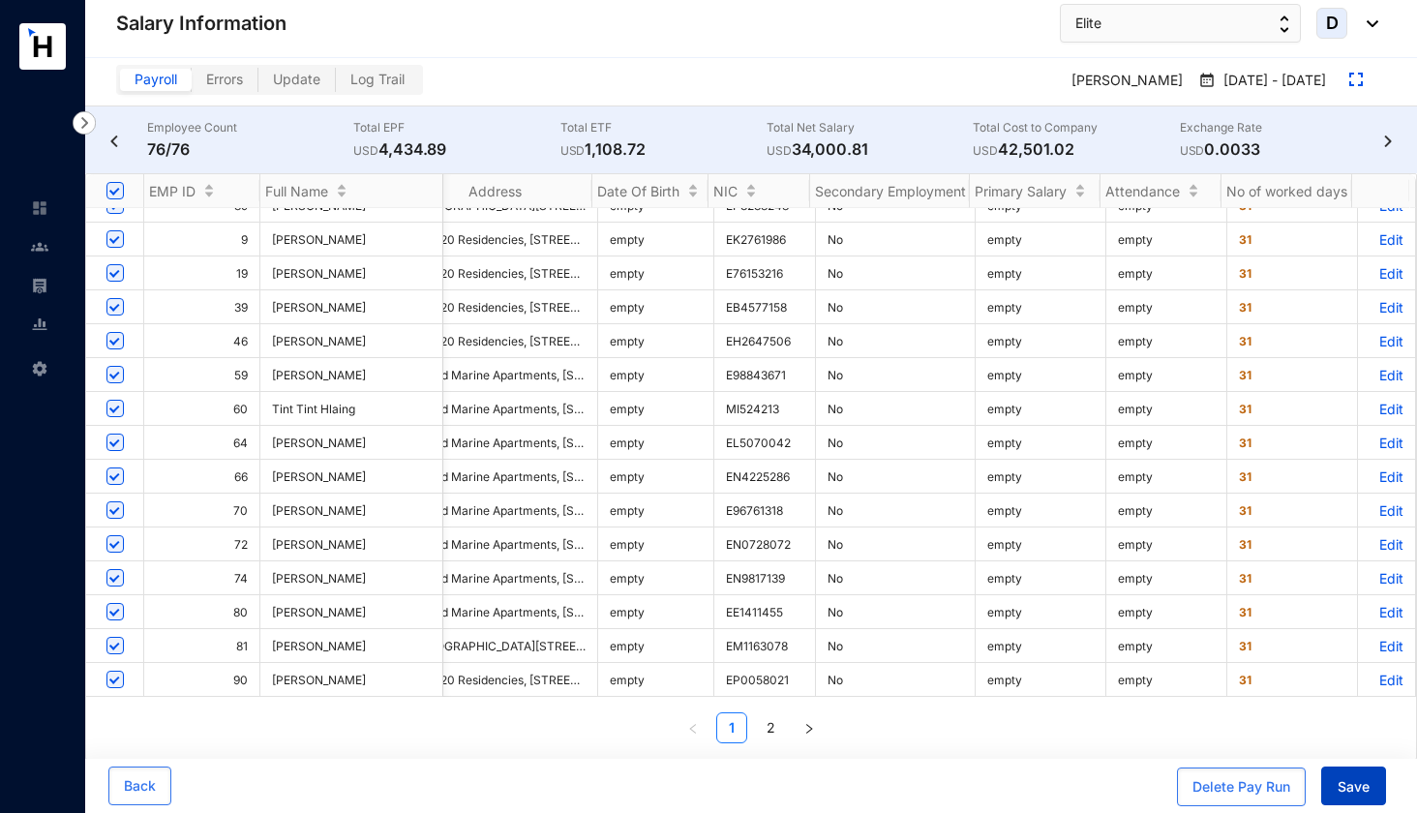
click at [1355, 785] on span "Save" at bounding box center [1354, 786] width 32 height 19
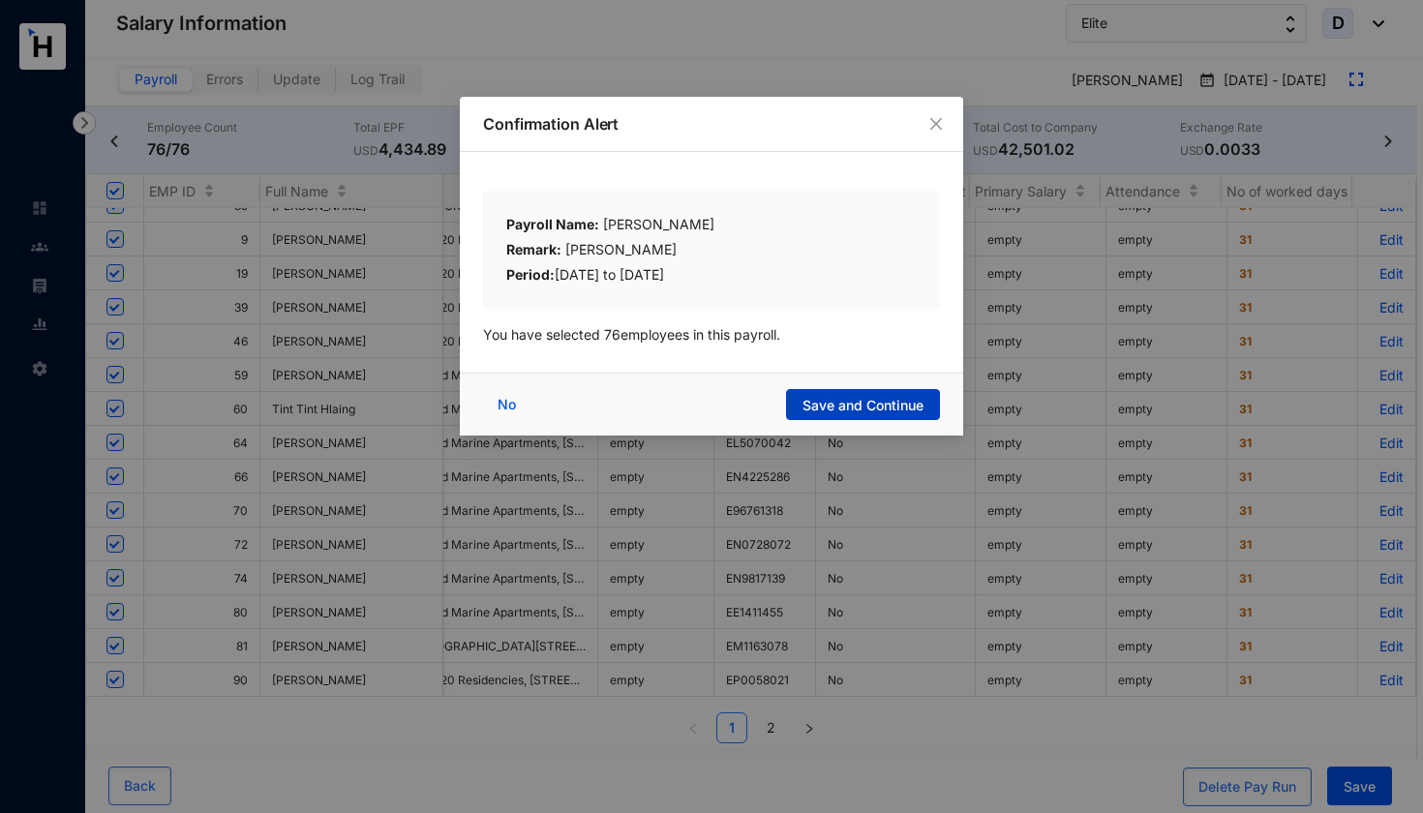
click at [871, 401] on span "Save and Continue" at bounding box center [862, 405] width 121 height 19
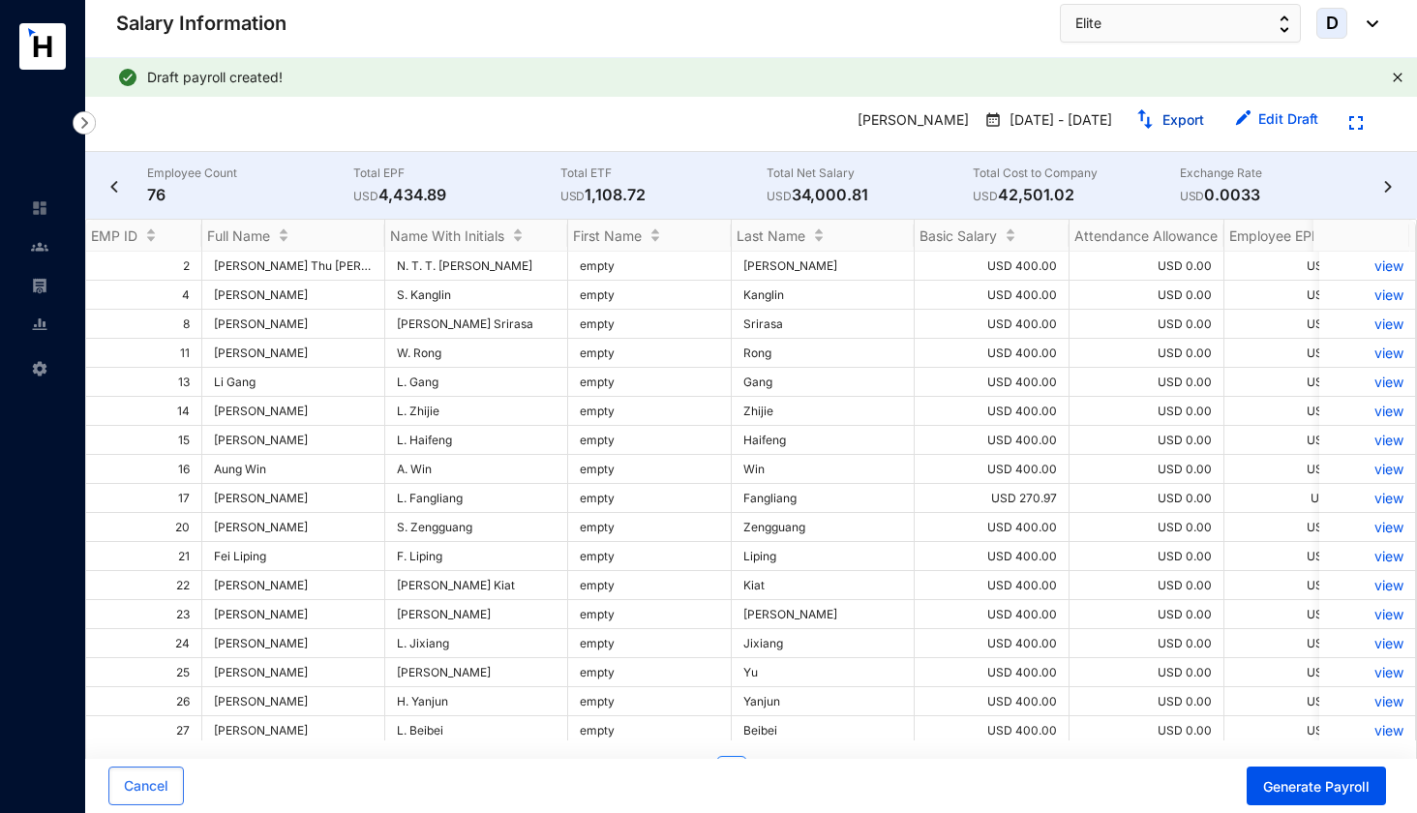
click at [1175, 120] on link "Export" at bounding box center [1183, 119] width 42 height 16
click at [1311, 785] on span "Generate Payroll" at bounding box center [1316, 786] width 106 height 19
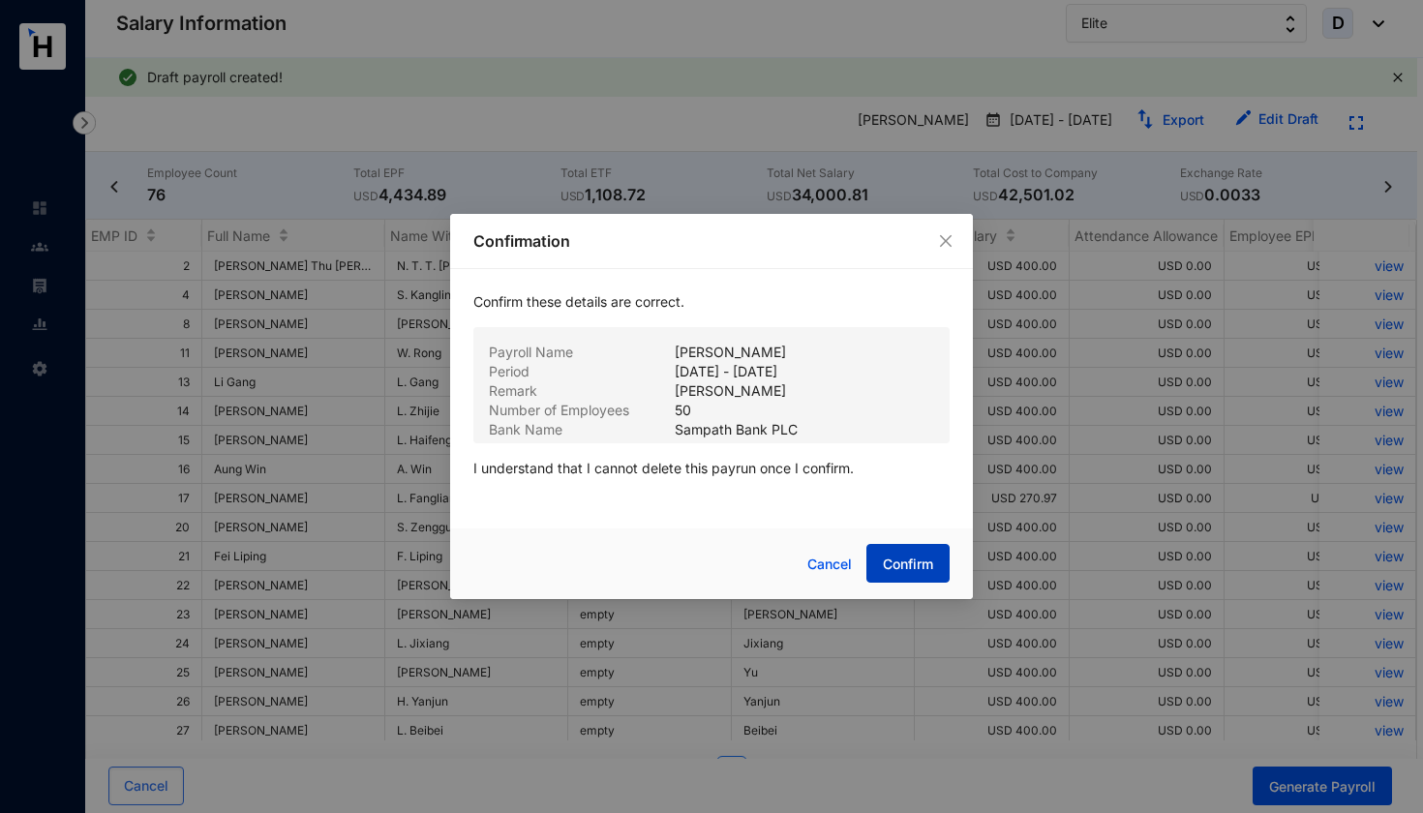
click at [888, 560] on span "Confirm" at bounding box center [908, 564] width 50 height 19
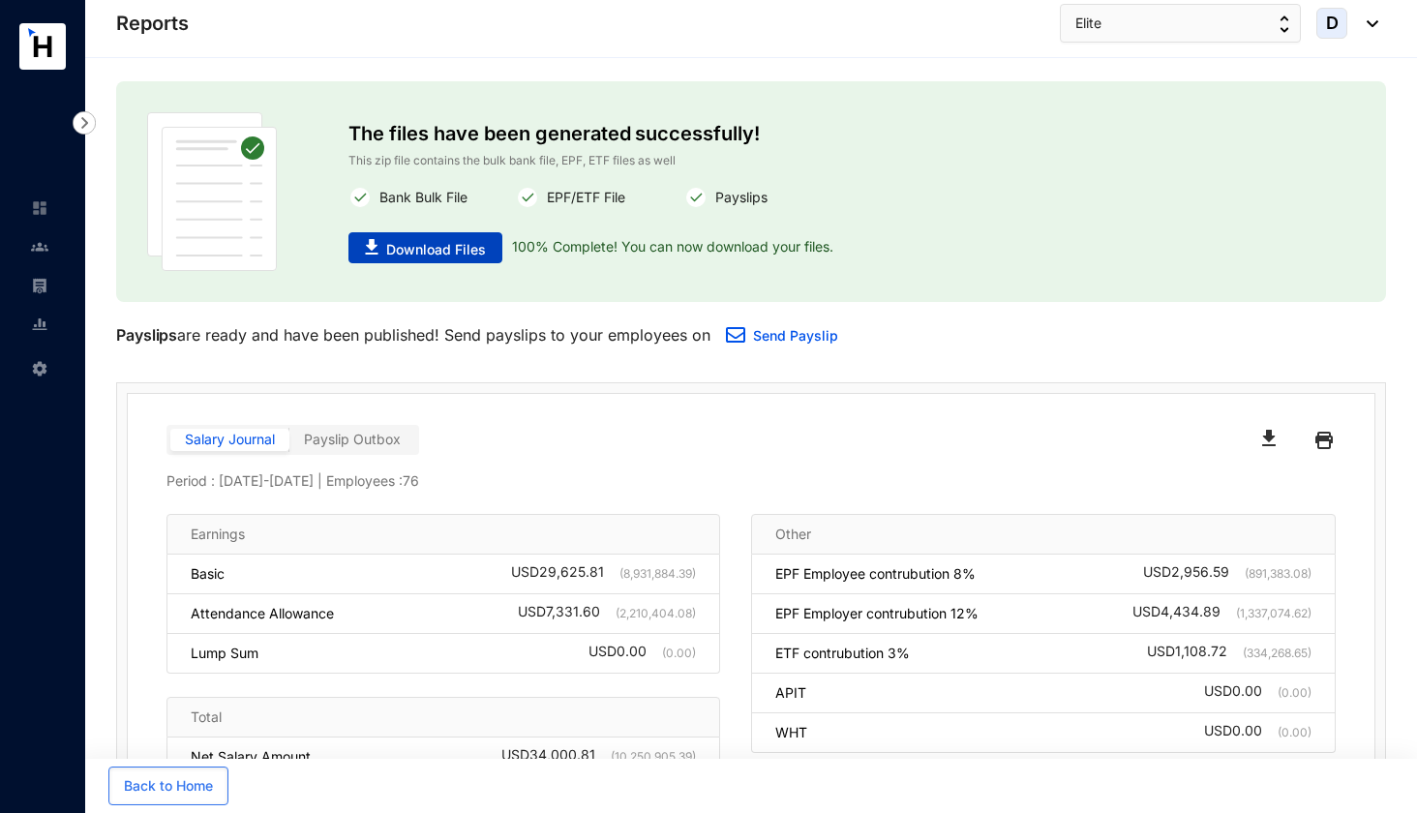
click at [420, 245] on span "Download Files" at bounding box center [436, 249] width 100 height 19
click at [45, 251] on img at bounding box center [39, 246] width 17 height 17
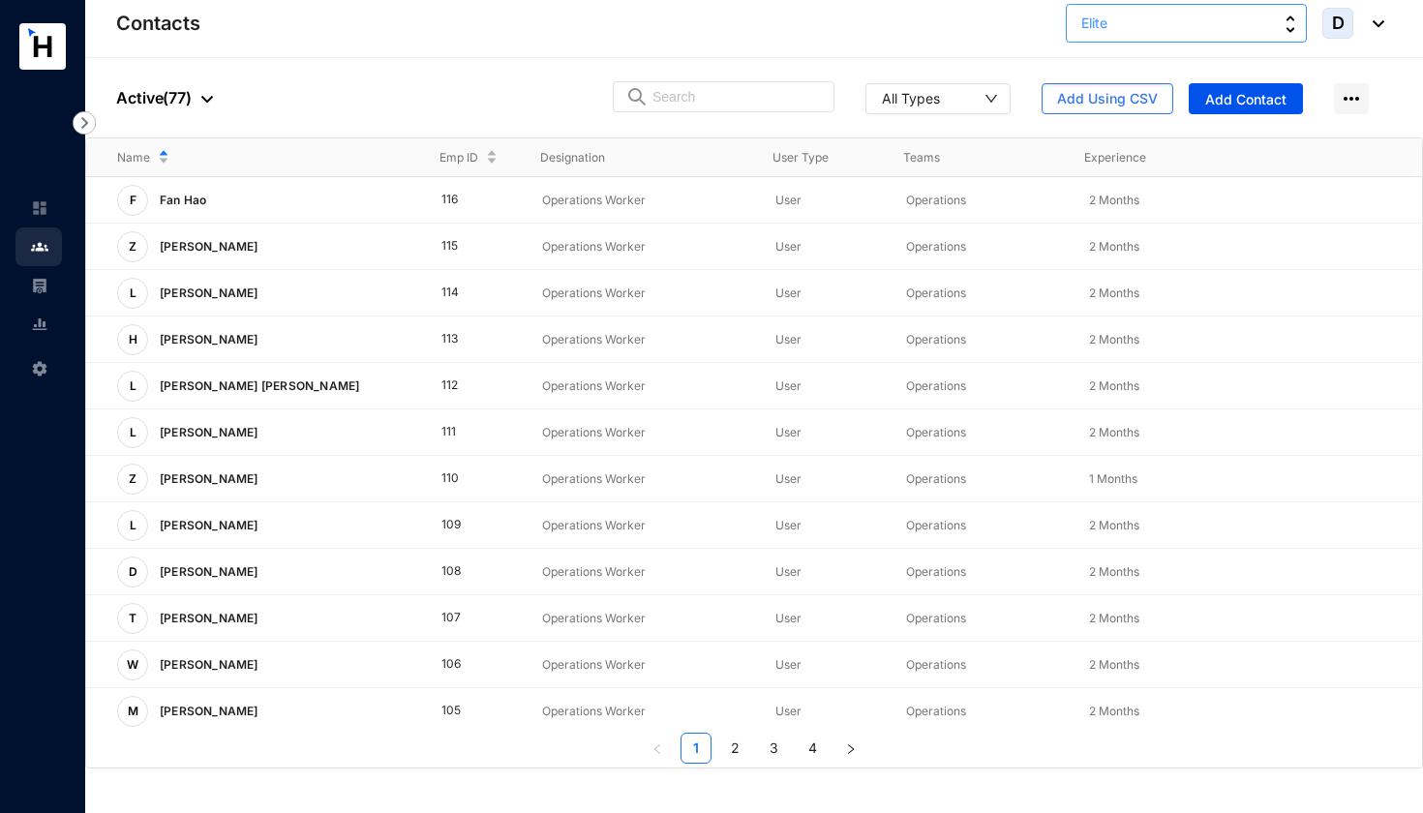
click at [1164, 27] on button "Elite" at bounding box center [1186, 23] width 241 height 39
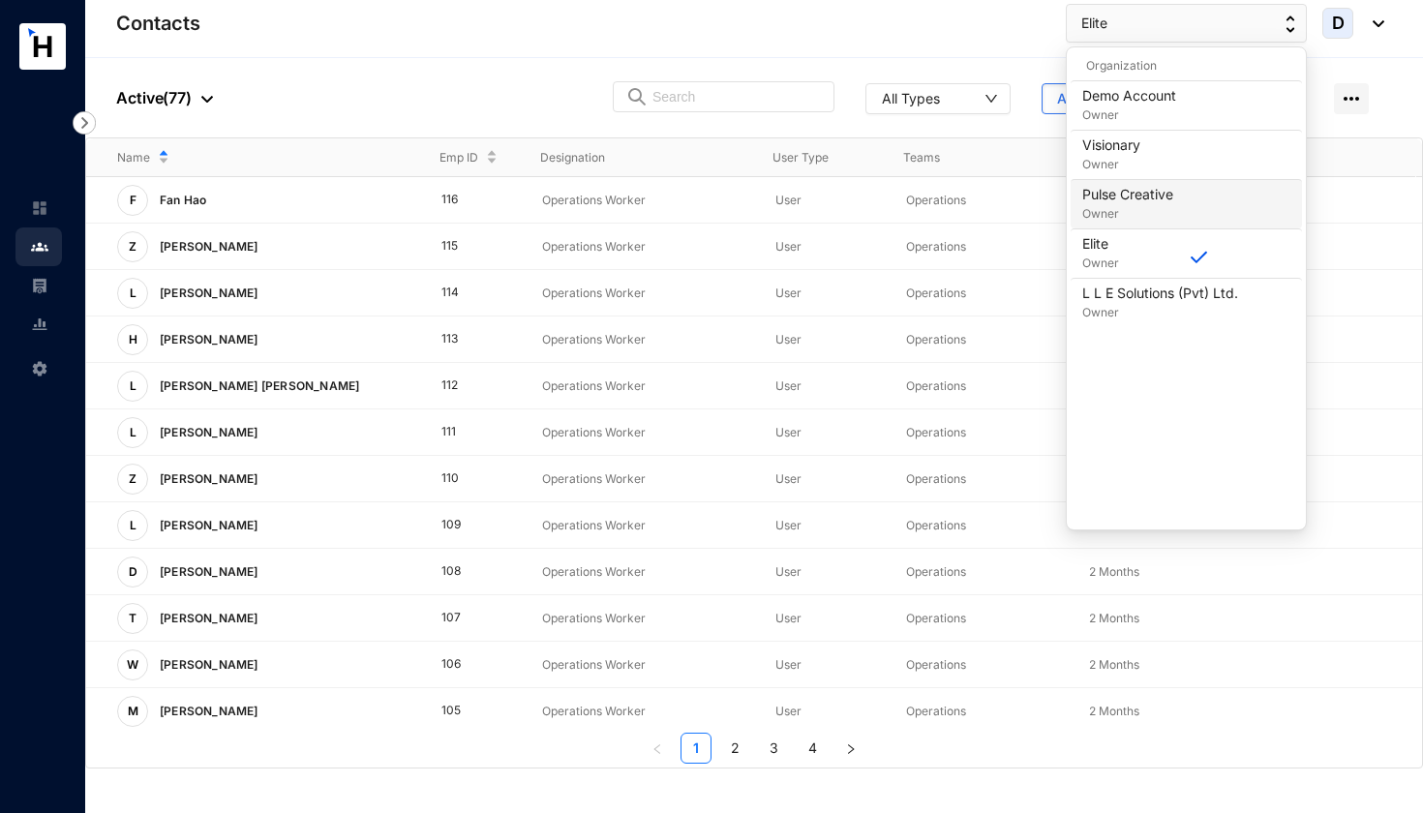
click at [1134, 202] on p "Pulse Creative" at bounding box center [1127, 194] width 91 height 19
